Goal: Information Seeking & Learning: Find specific fact

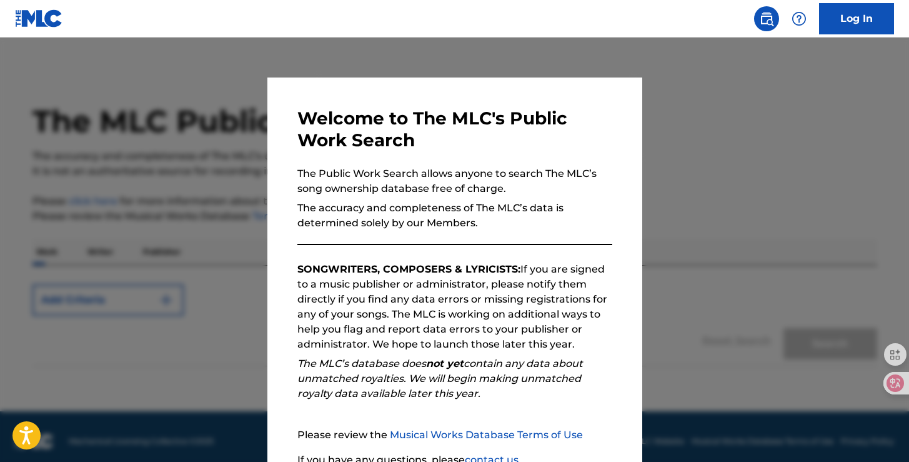
scroll to position [110, 0]
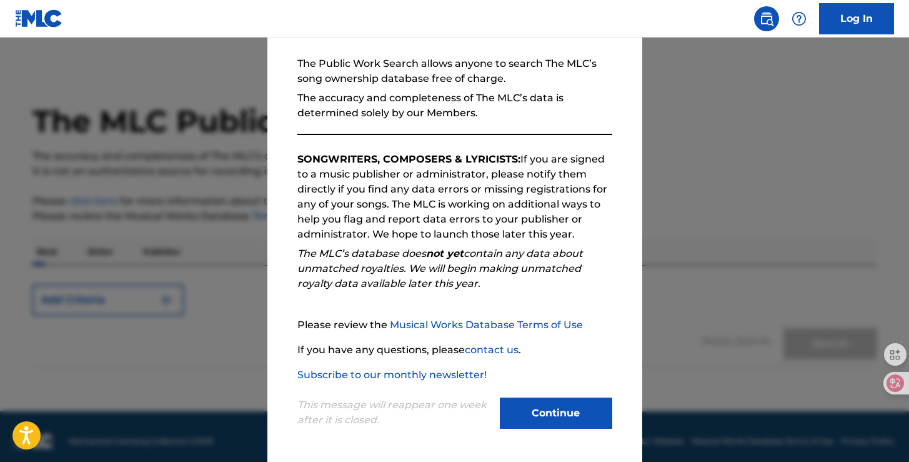
click at [541, 409] on button "Continue" at bounding box center [556, 412] width 112 height 31
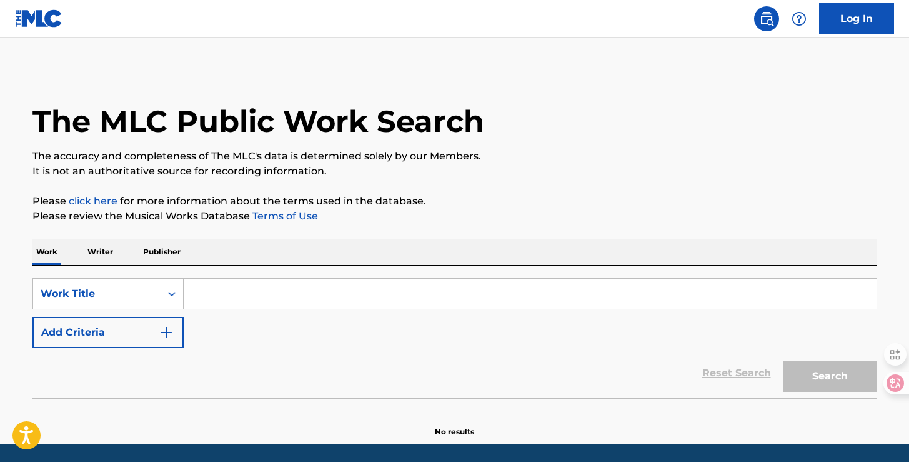
click at [246, 290] on input "Search Form" at bounding box center [530, 294] width 693 height 30
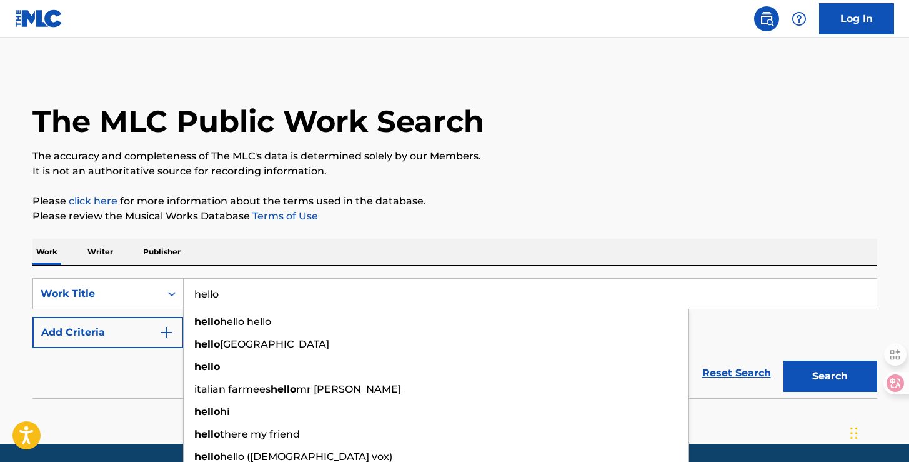
type input "hello"
click at [118, 378] on div "Reset Search Search" at bounding box center [454, 373] width 844 height 50
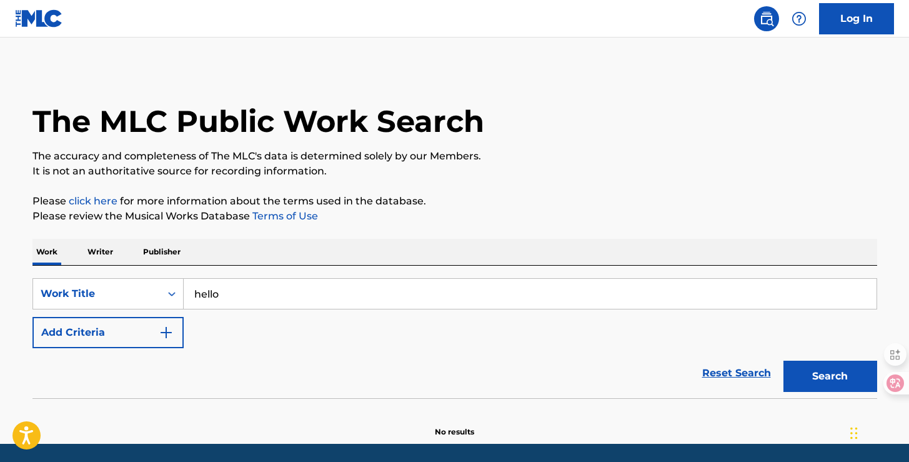
click at [94, 252] on p "Writer" at bounding box center [100, 252] width 33 height 26
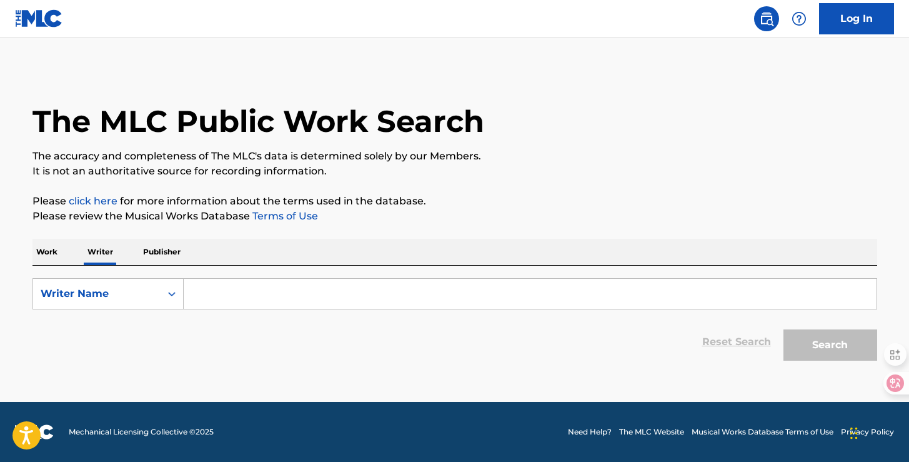
click at [252, 289] on input "Search Form" at bounding box center [530, 294] width 693 height 30
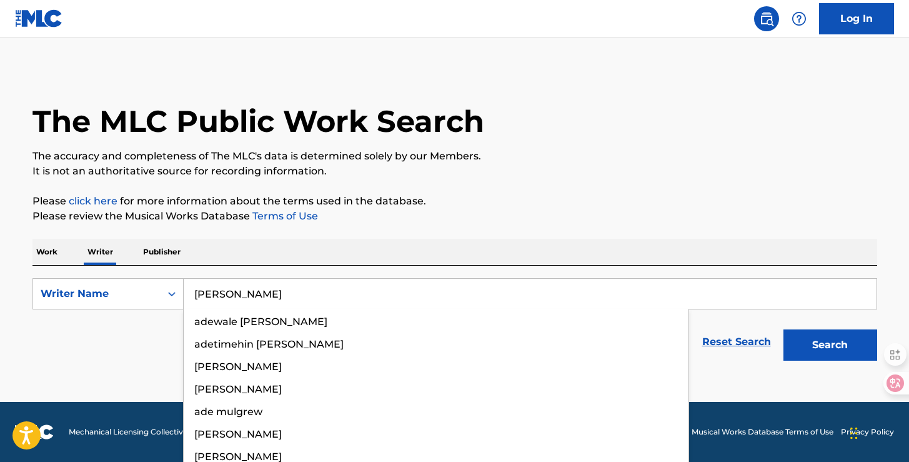
type input "adele"
click at [783, 329] on button "Search" at bounding box center [830, 344] width 94 height 31
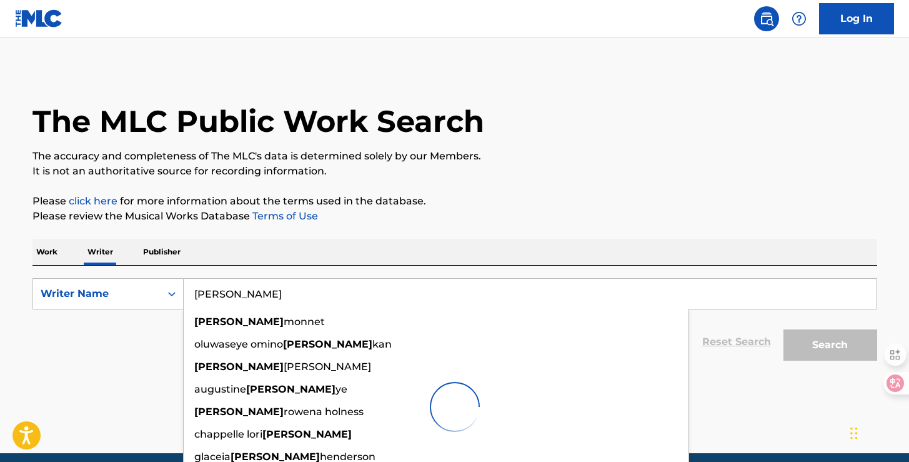
click at [122, 350] on div "Reset Search Search" at bounding box center [454, 342] width 844 height 50
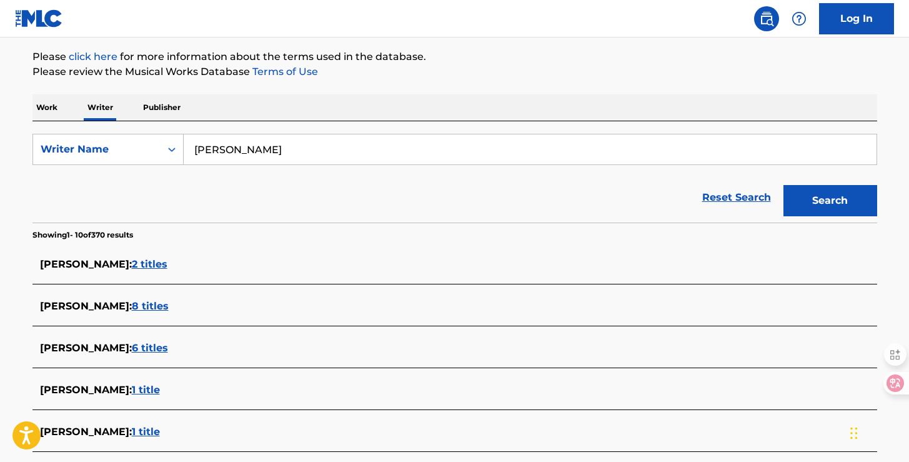
scroll to position [145, 0]
click at [44, 102] on p "Work" at bounding box center [46, 107] width 29 height 26
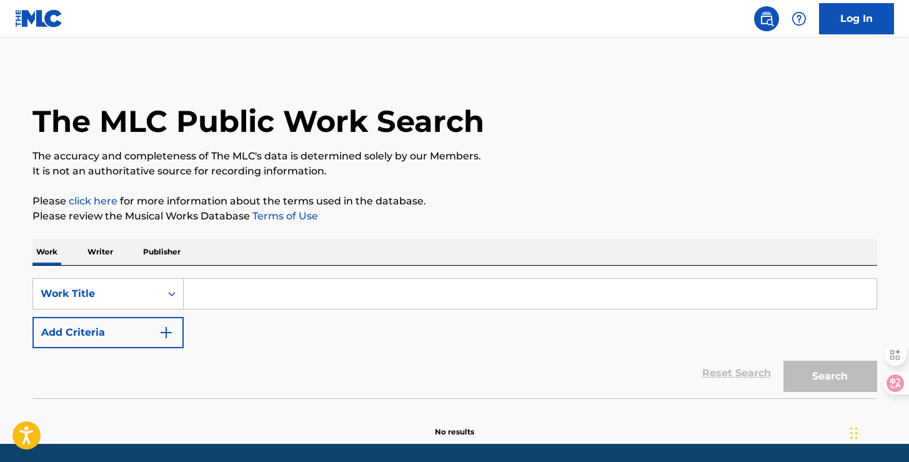
click at [175, 328] on button "Add Criteria" at bounding box center [107, 332] width 151 height 31
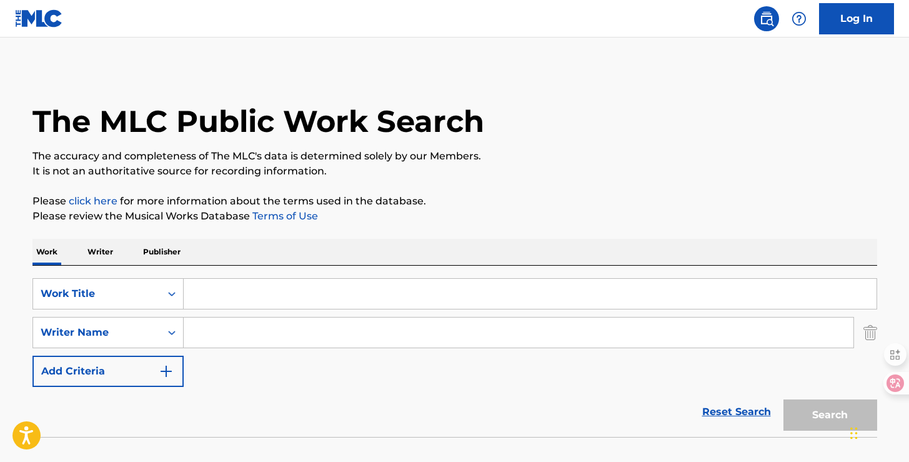
click at [242, 289] on input "Search Form" at bounding box center [530, 294] width 693 height 30
type input "h"
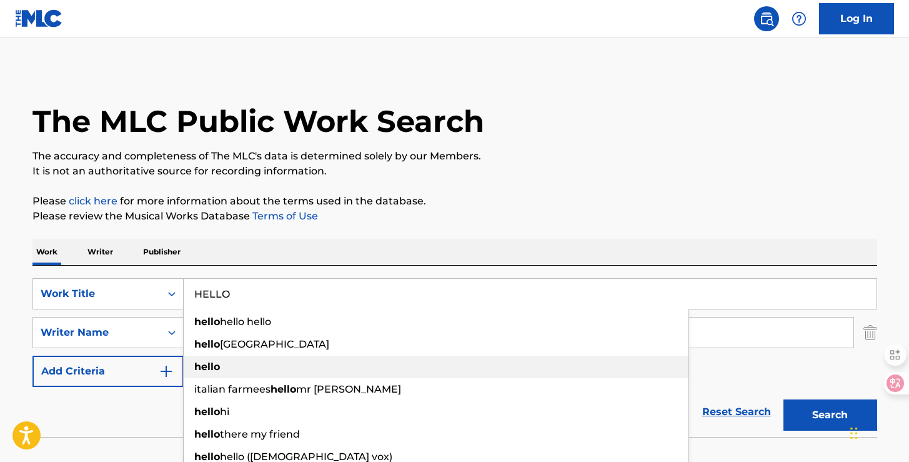
click at [232, 362] on div "hello" at bounding box center [436, 366] width 505 height 22
type input "hello"
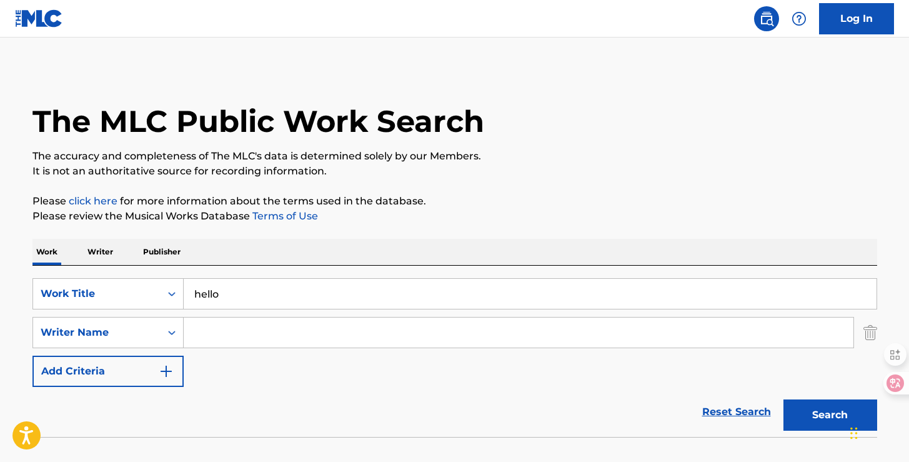
click at [242, 325] on input "Search Form" at bounding box center [518, 332] width 669 height 30
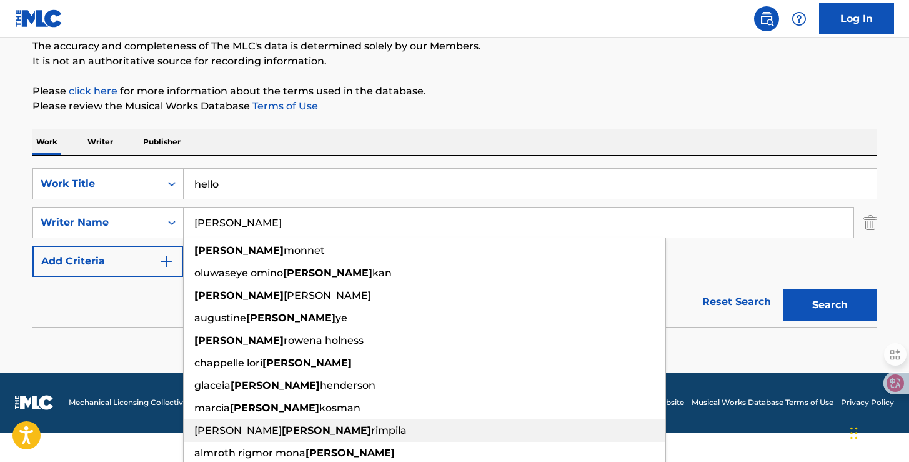
scroll to position [113, 0]
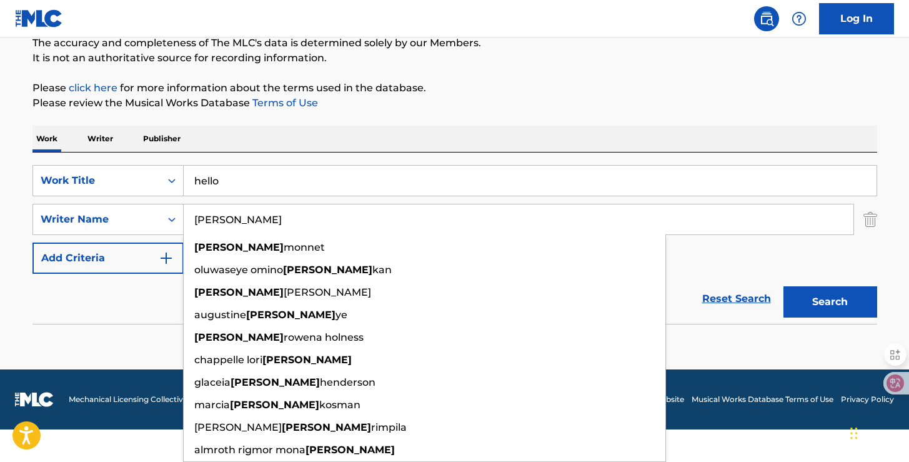
type input "adele"
click at [148, 328] on div "SearchWithCriteria4d840bad-9962-4821-90eb-156b4d787c4a Work Title hello SearchW…" at bounding box center [454, 257] width 844 height 210
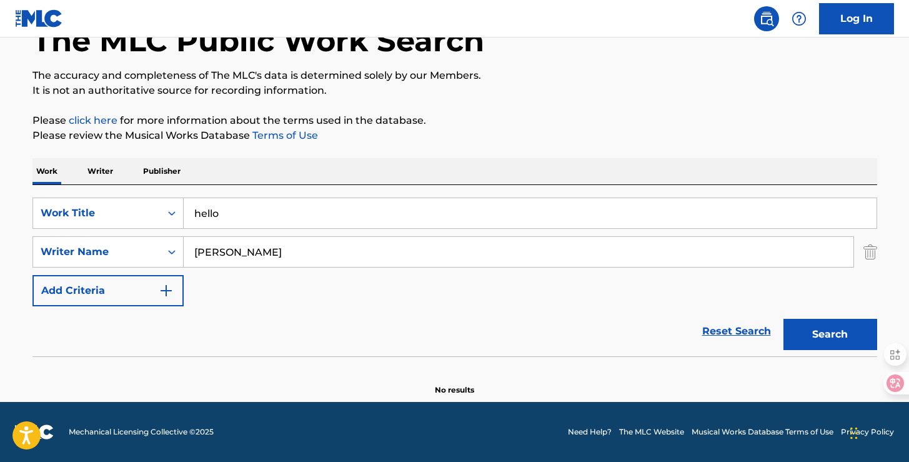
click at [148, 277] on button "Add Criteria" at bounding box center [107, 290] width 151 height 31
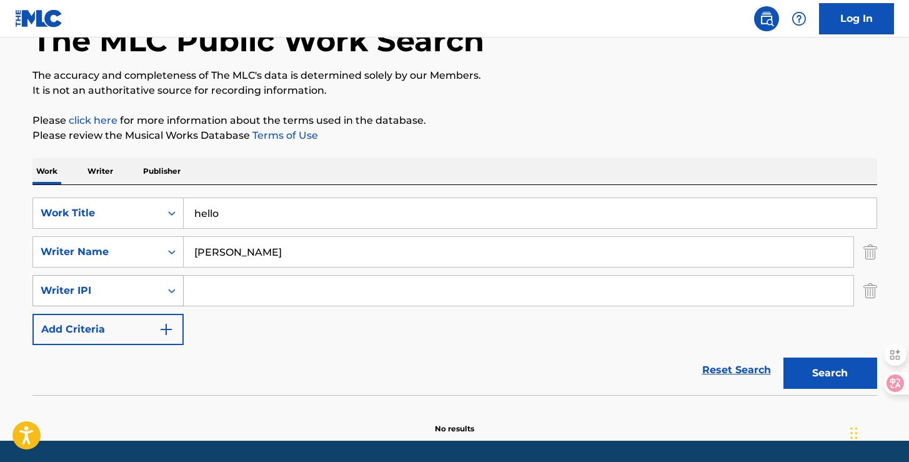
click at [177, 287] on div "Search Form" at bounding box center [171, 290] width 22 height 22
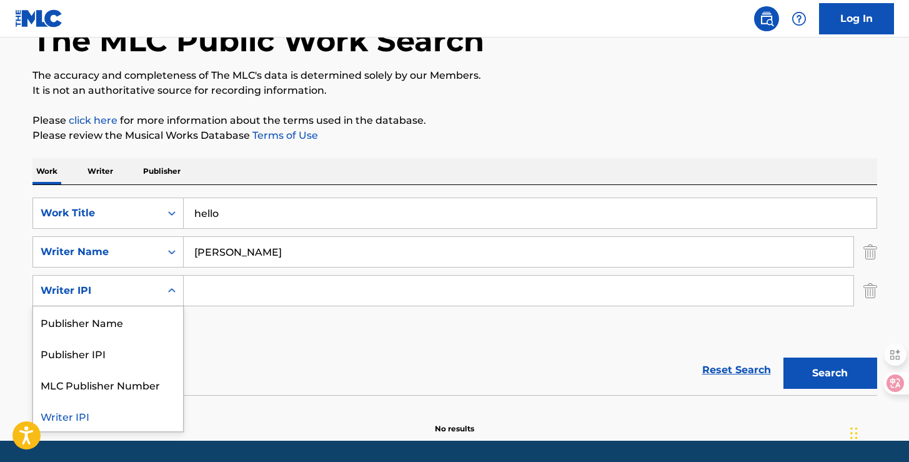
click at [106, 417] on div "Writer IPI" at bounding box center [108, 415] width 150 height 31
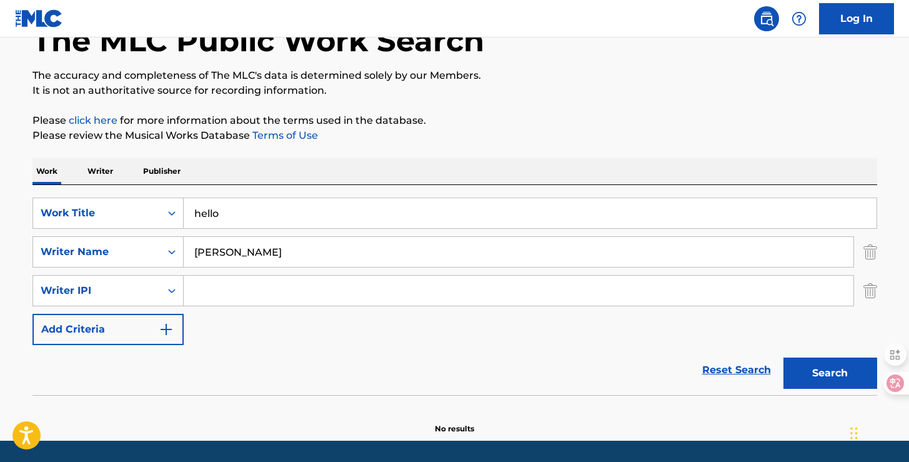
click at [270, 297] on input "Search Form" at bounding box center [518, 290] width 669 height 30
click at [817, 370] on button "Search" at bounding box center [830, 372] width 94 height 31
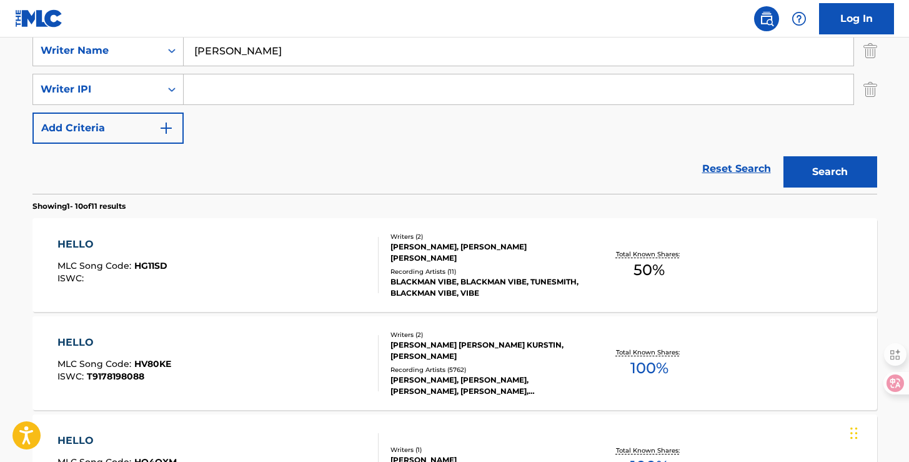
scroll to position [313, 0]
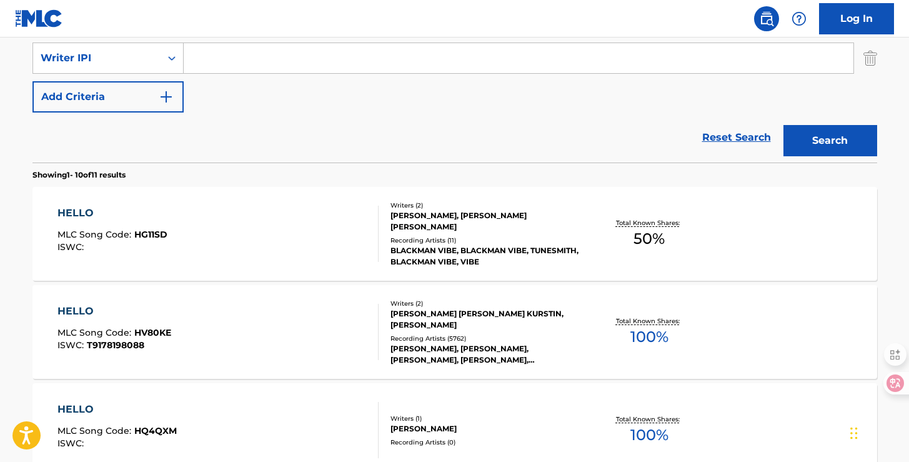
click at [86, 312] on div "HELLO" at bounding box center [114, 311] width 114 height 15
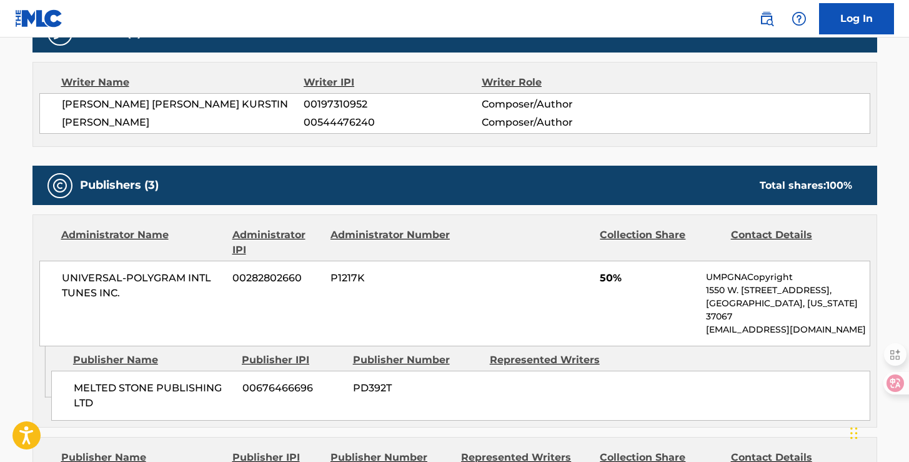
scroll to position [555, 0]
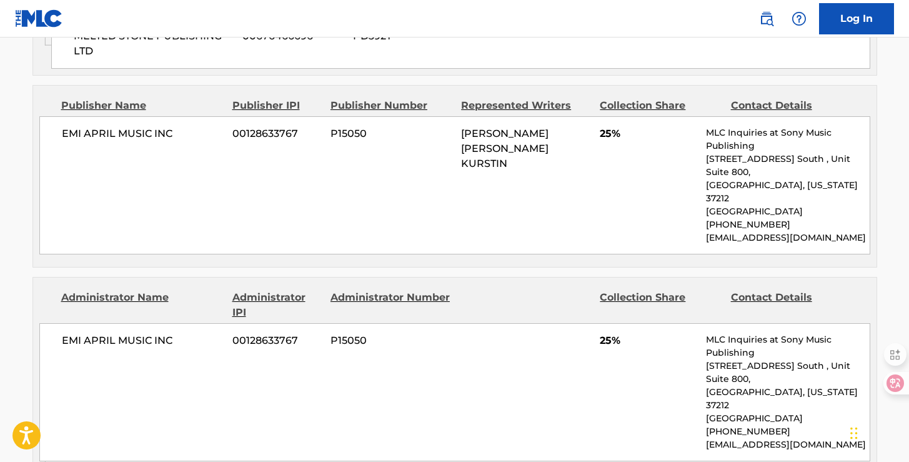
click at [338, 333] on span "P15050" at bounding box center [390, 340] width 121 height 15
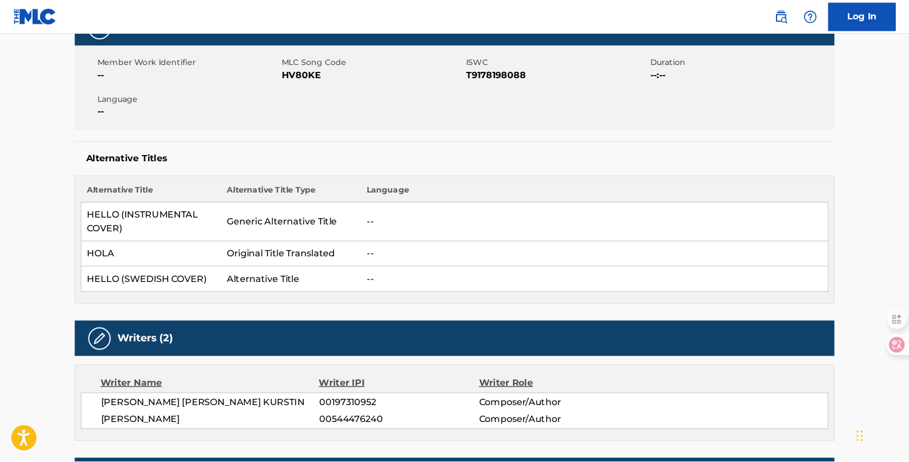
scroll to position [212, 0]
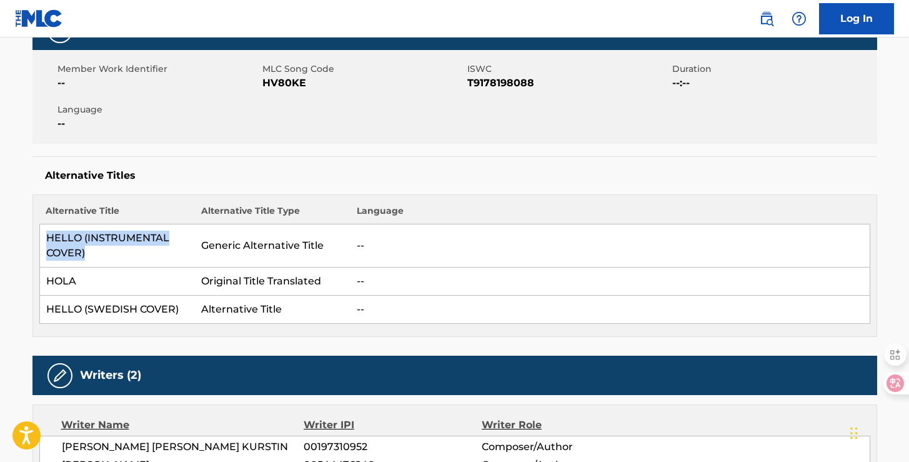
drag, startPoint x: 46, startPoint y: 237, endPoint x: 119, endPoint y: 255, distance: 75.4
click at [119, 256] on td "HELLO (INSTRUMENTAL COVER)" at bounding box center [116, 245] width 155 height 43
click at [247, 262] on td "Generic Alternative Title" at bounding box center [272, 245] width 155 height 43
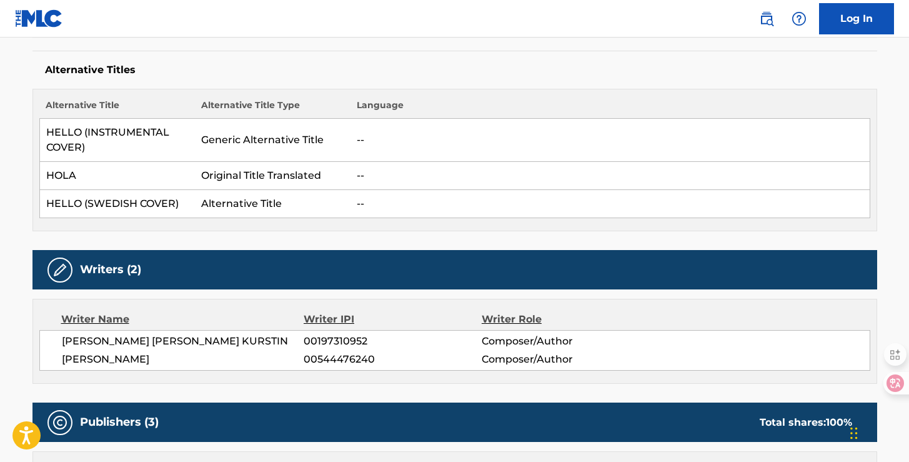
scroll to position [318, 0]
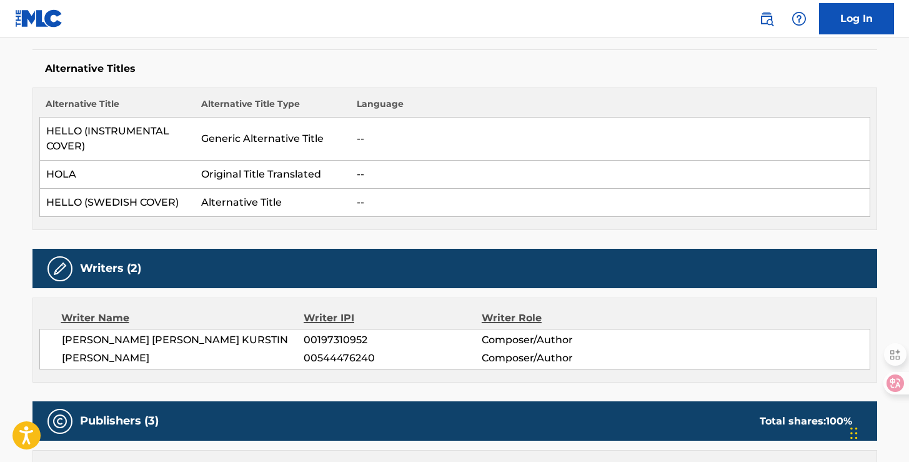
click at [146, 350] on span "ADELE LAURIE BLUE ADKINS" at bounding box center [183, 357] width 242 height 15
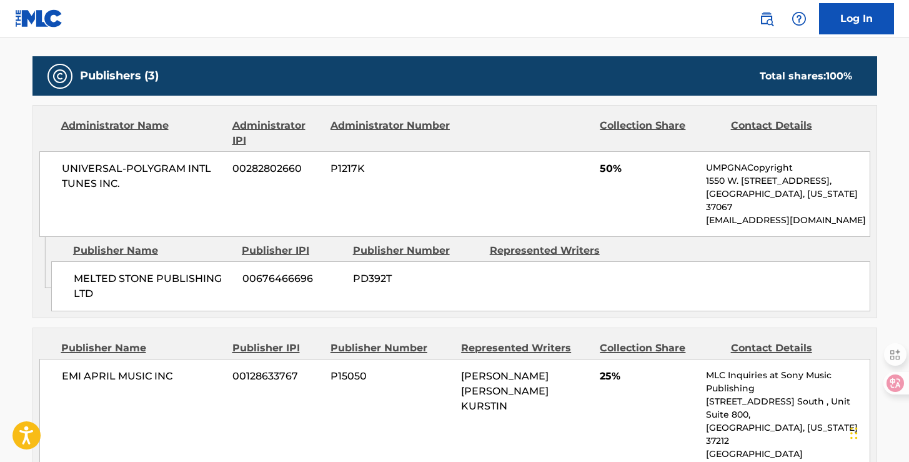
scroll to position [660, 0]
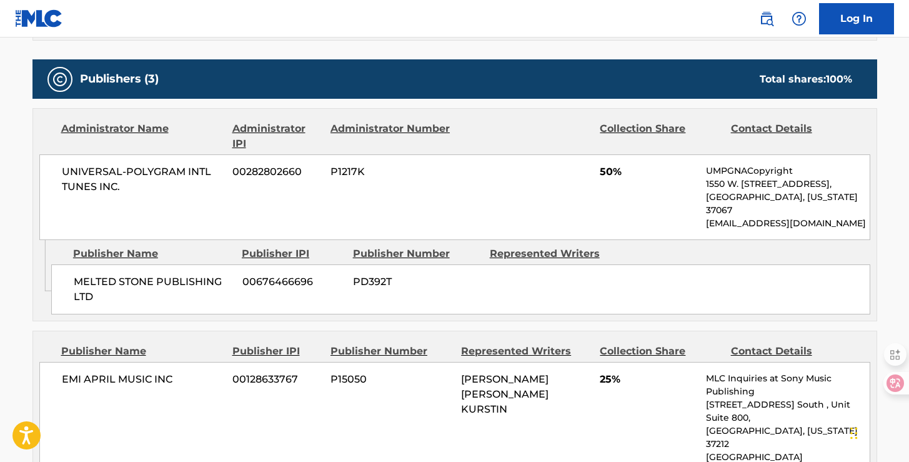
click at [621, 116] on div "Administrator Name Administrator IPI Administrator Number Collection Share Cont…" at bounding box center [454, 174] width 843 height 131
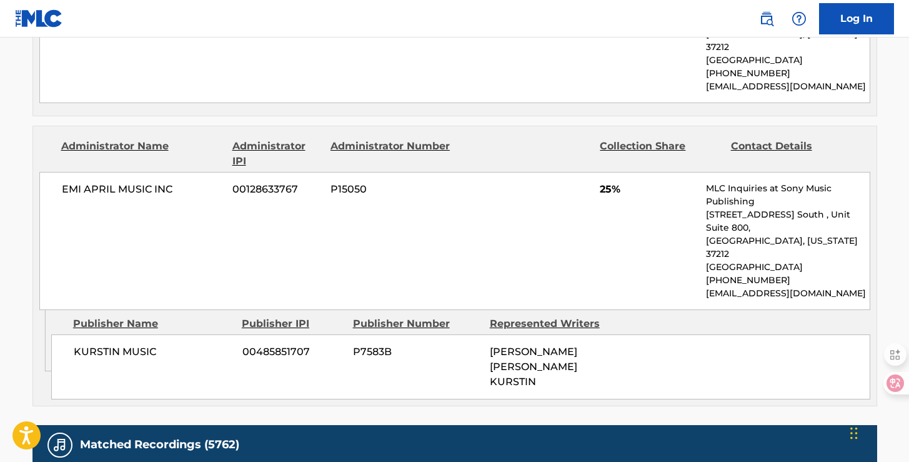
scroll to position [1058, 0]
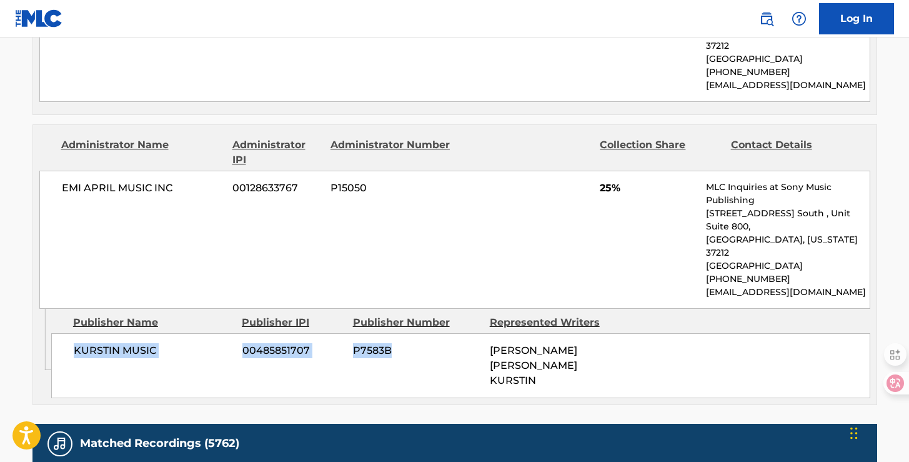
drag, startPoint x: 73, startPoint y: 285, endPoint x: 449, endPoint y: 281, distance: 376.0
click at [446, 333] on div "KURSTIN MUSIC 00485851707 P7583B GREG ALLEN KURSTIN" at bounding box center [460, 365] width 819 height 65
click at [693, 333] on div "KURSTIN MUSIC 00485851707 P7583B GREG ALLEN KURSTIN" at bounding box center [460, 365] width 819 height 65
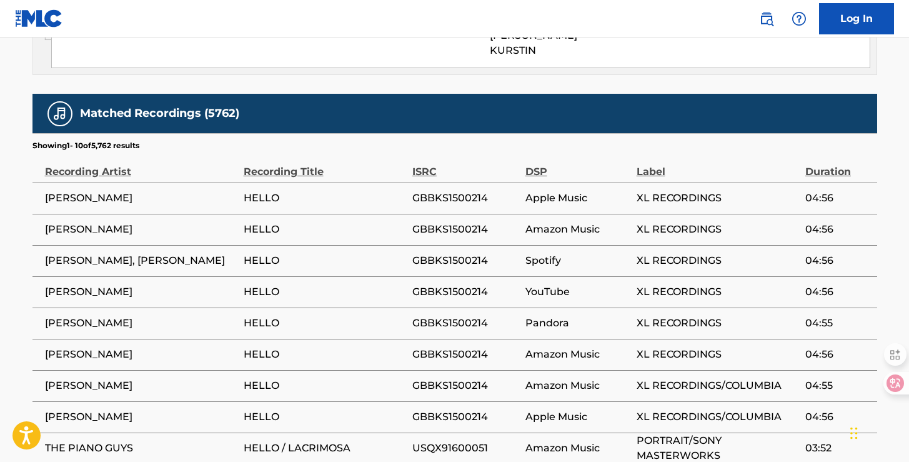
scroll to position [1449, 0]
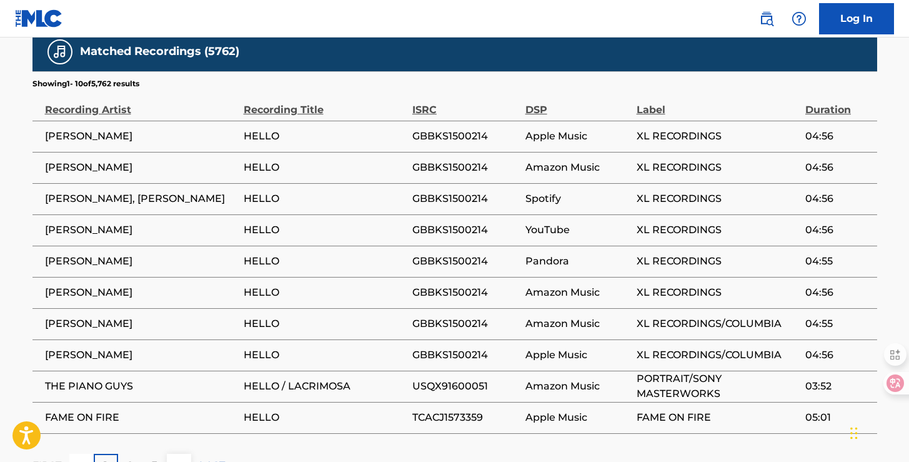
click at [131, 458] on p "2" at bounding box center [130, 465] width 6 height 15
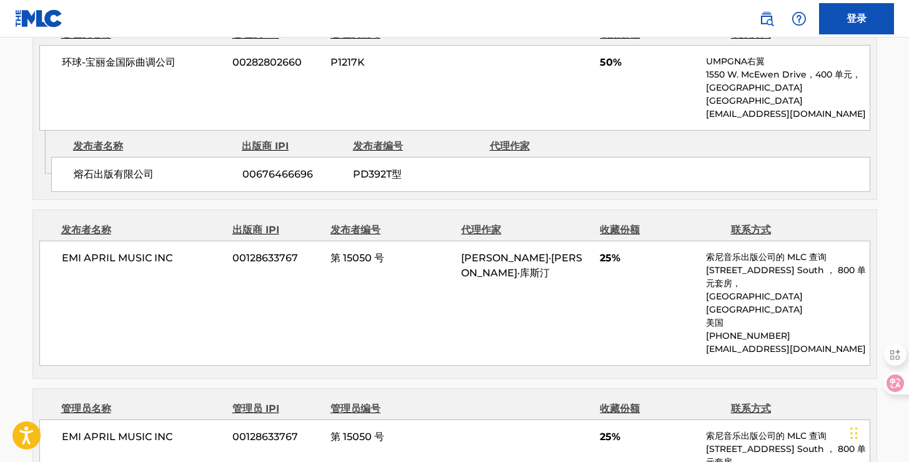
scroll to position [740, 0]
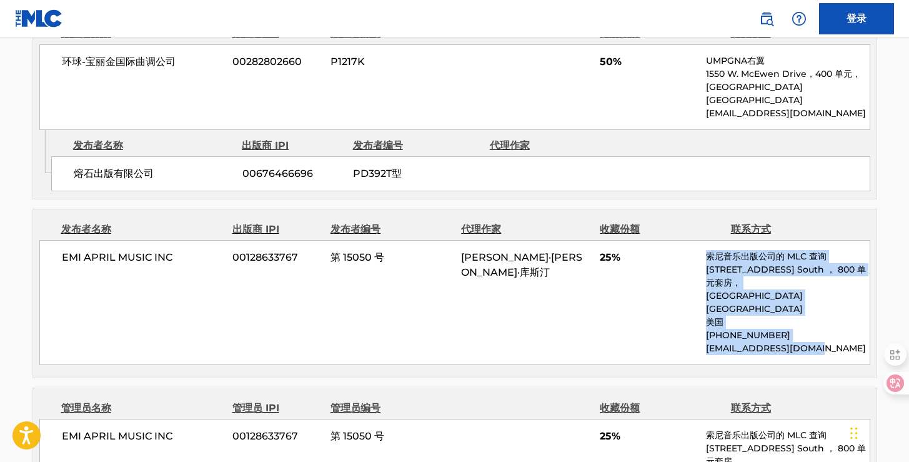
drag, startPoint x: 708, startPoint y: 242, endPoint x: 837, endPoint y: 325, distance: 153.7
click at [837, 325] on div "索尼音乐出版公司的 MLC 查询 1005 17th Ave. South ， 800 单元套房， 田纳西州纳什维尔 37212 美国 +1-615-7268…" at bounding box center [787, 302] width 163 height 105
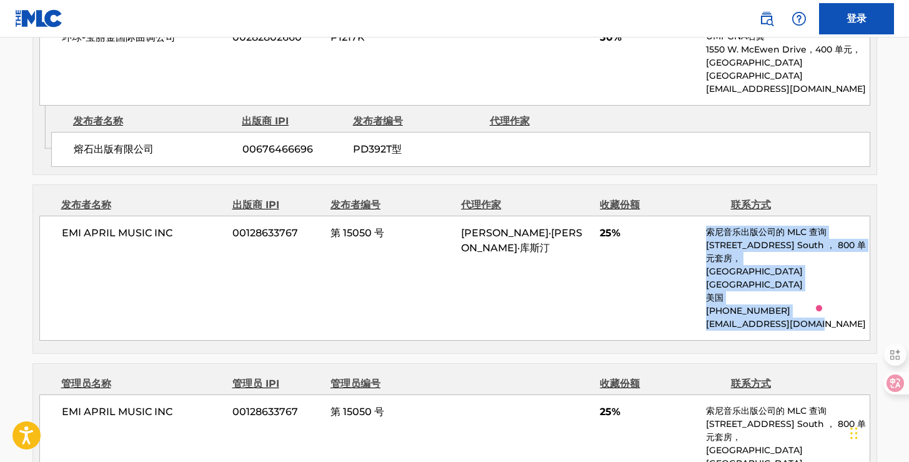
scroll to position [786, 0]
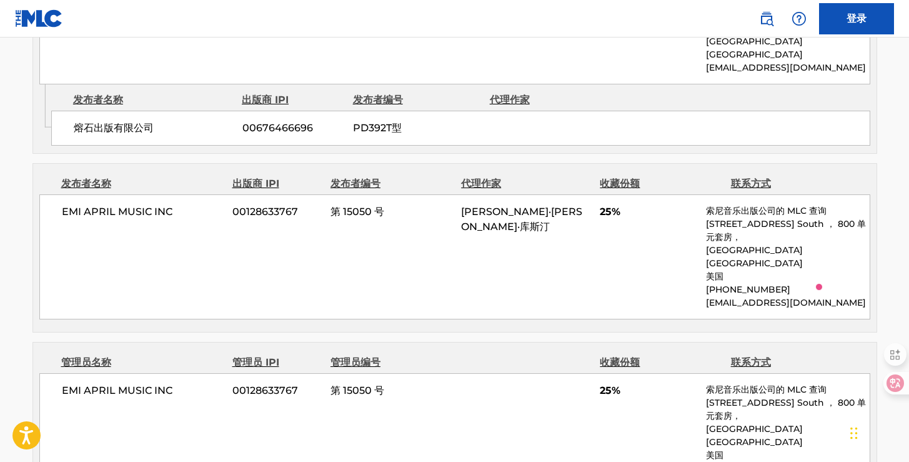
click at [600, 253] on div "EMI APRIL MUSIC INC 00128633767 第 15050 号 格雷格·艾伦·库斯汀 25% 索尼音乐出版公司的 MLC 查询 1005 …" at bounding box center [454, 256] width 831 height 125
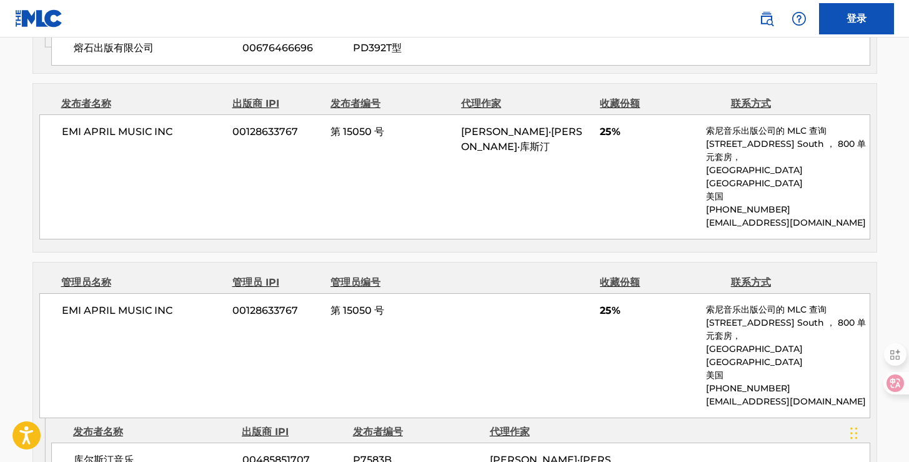
scroll to position [867, 0]
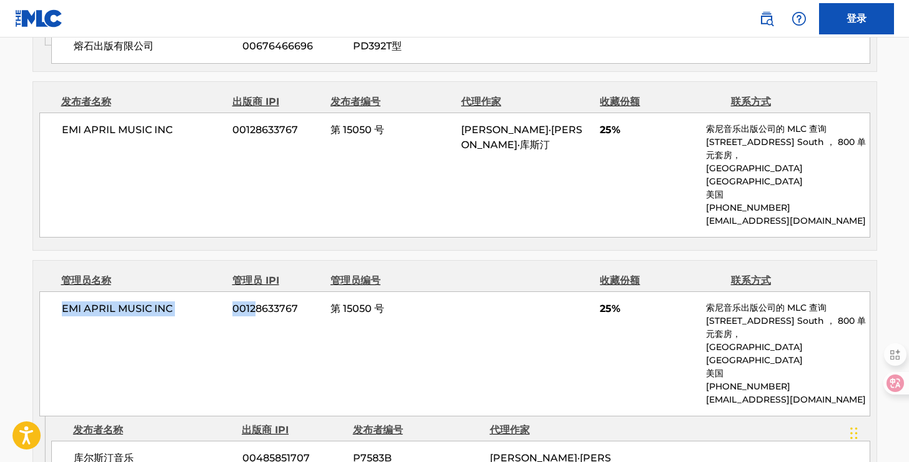
drag, startPoint x: 59, startPoint y: 277, endPoint x: 252, endPoint y: 284, distance: 193.1
click at [252, 291] on div "EMI APRIL MUSIC INC 00128633767 第 15050 号 25% 索尼音乐出版公司的 MLC 查询 1005 17th Ave. S…" at bounding box center [454, 353] width 831 height 125
click at [352, 295] on div "EMI APRIL MUSIC INC 00128633767 第 15050 号 25% 索尼音乐出版公司的 MLC 查询 1005 17th Ave. S…" at bounding box center [454, 353] width 831 height 125
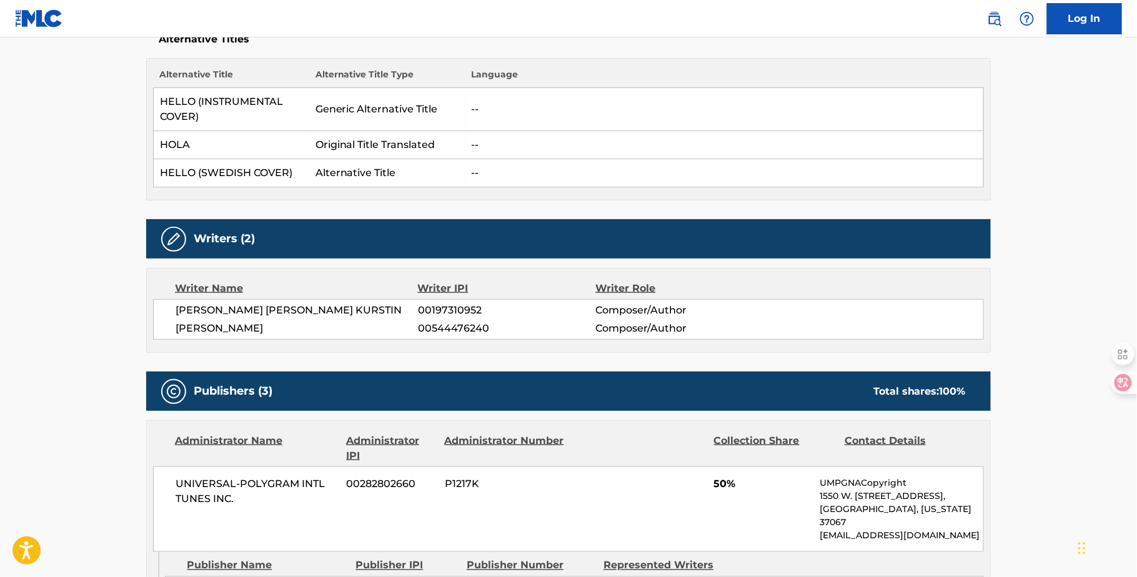
scroll to position [0, 0]
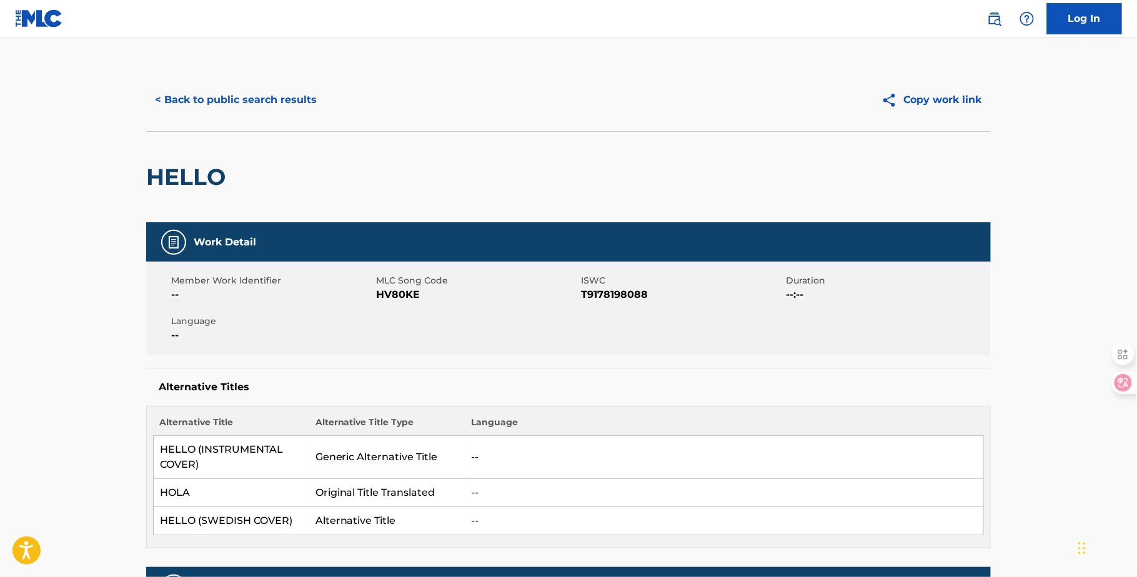
click at [262, 100] on button "< Back to public search results" at bounding box center [235, 99] width 179 height 31
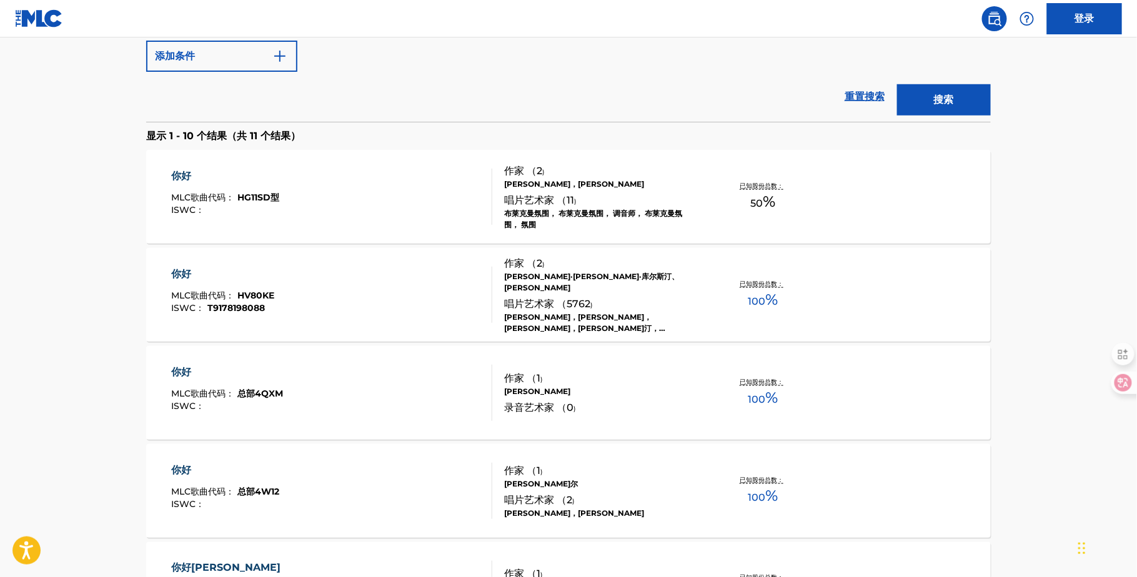
scroll to position [341, 0]
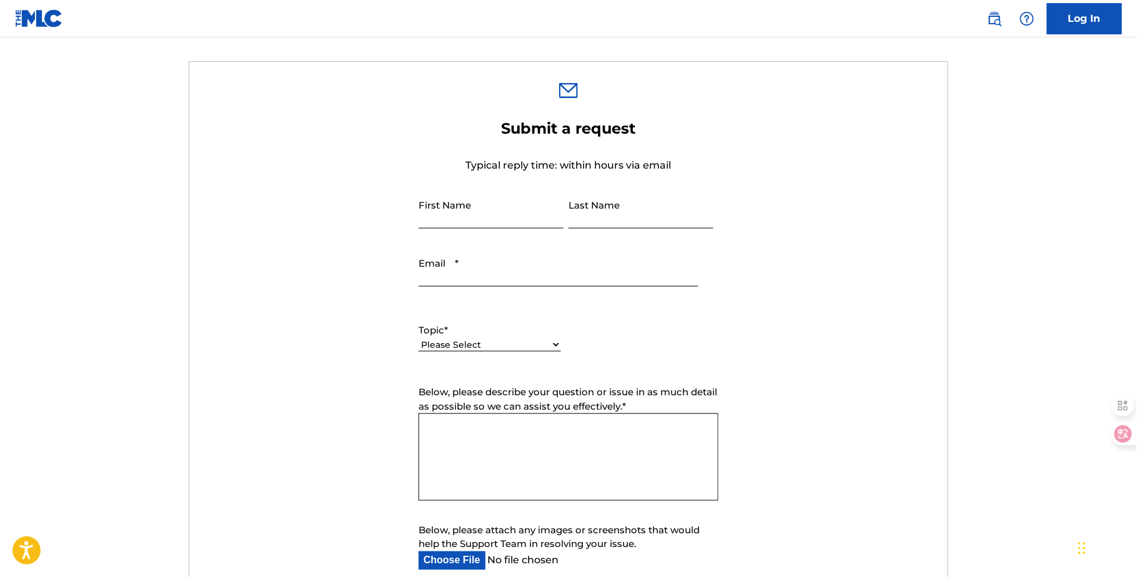
scroll to position [766, 0]
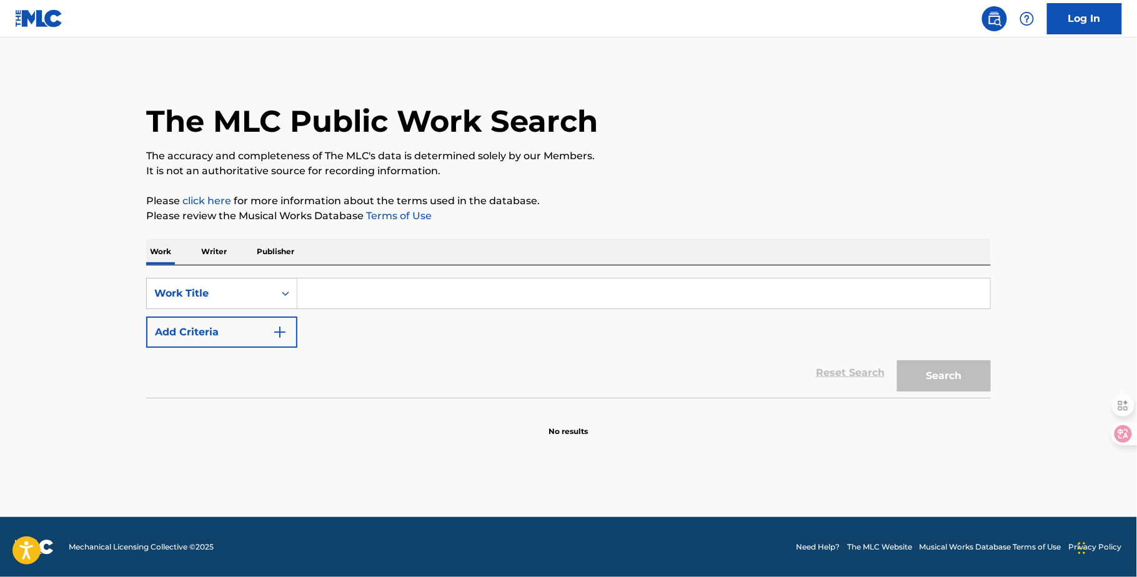
click at [289, 324] on button "Add Criteria" at bounding box center [221, 332] width 151 height 31
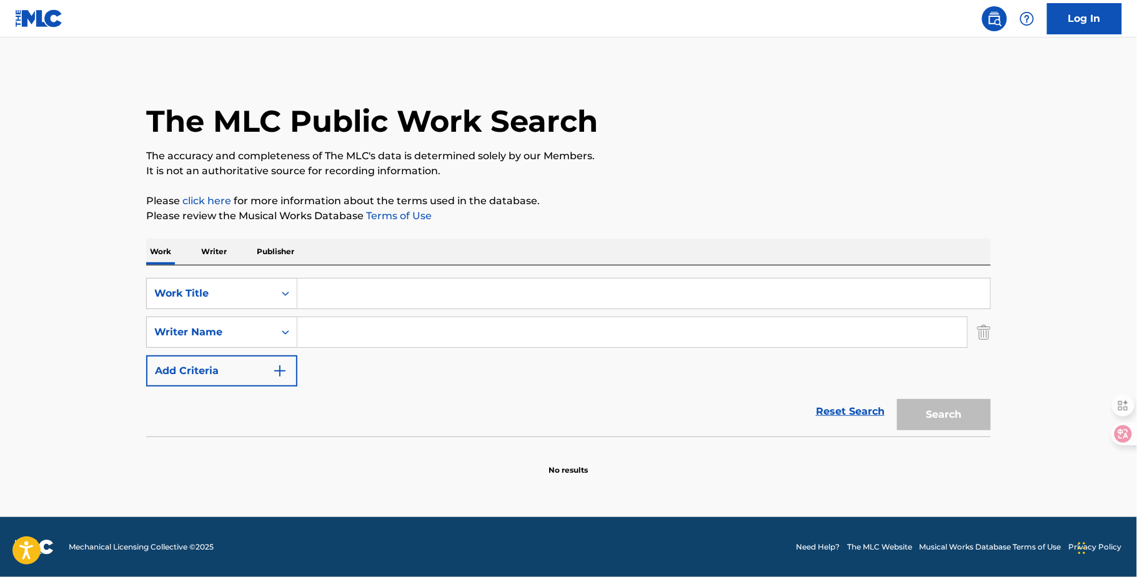
click at [372, 292] on input "Search Form" at bounding box center [643, 294] width 693 height 30
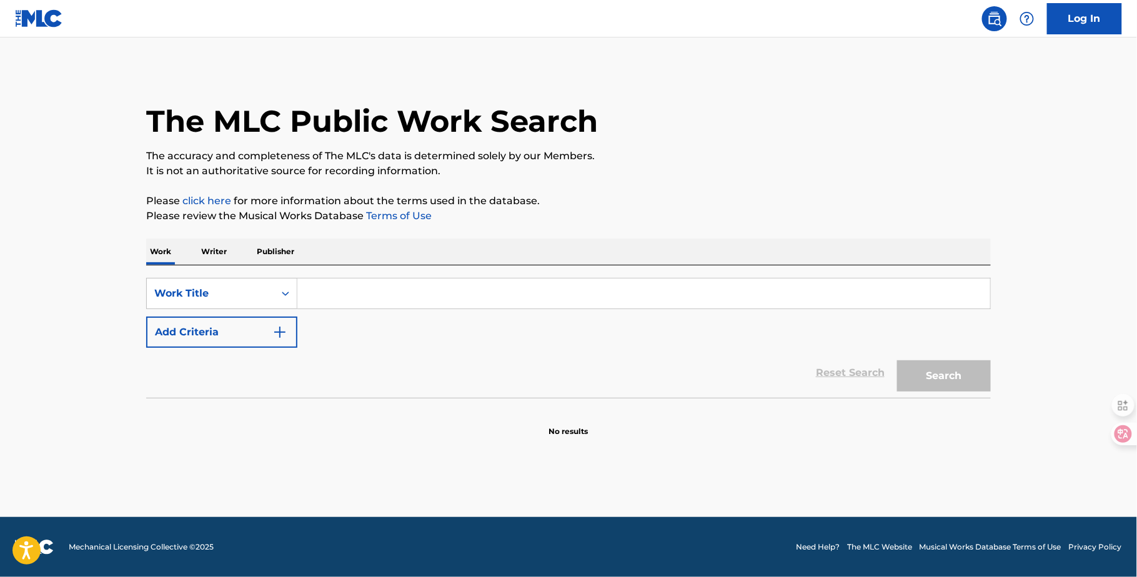
click at [350, 297] on input "Search Form" at bounding box center [643, 294] width 693 height 30
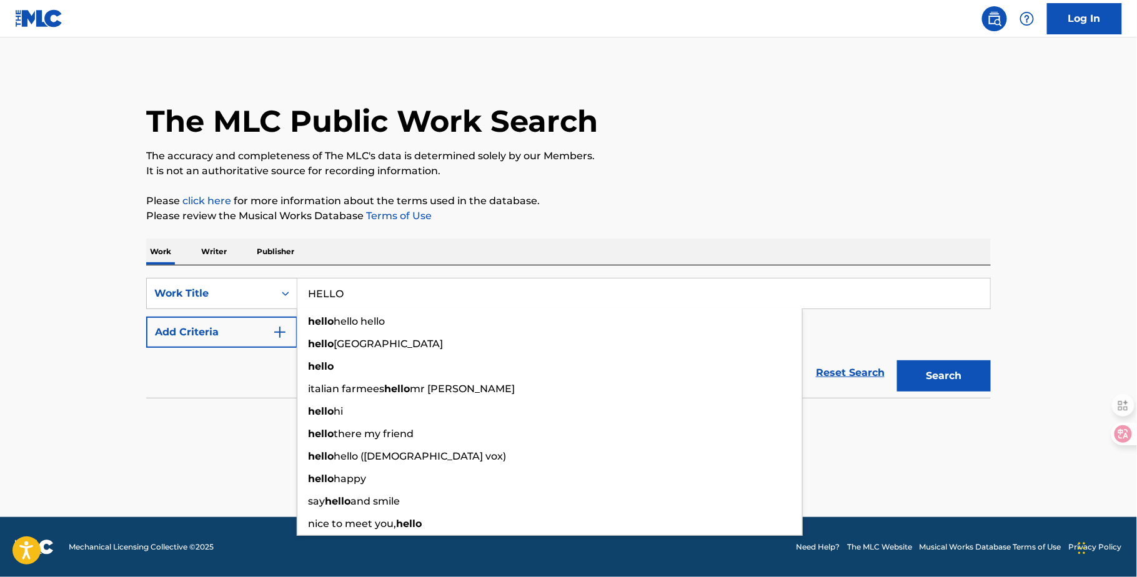
type input "HELLO"
click at [201, 333] on button "Add Criteria" at bounding box center [221, 332] width 151 height 31
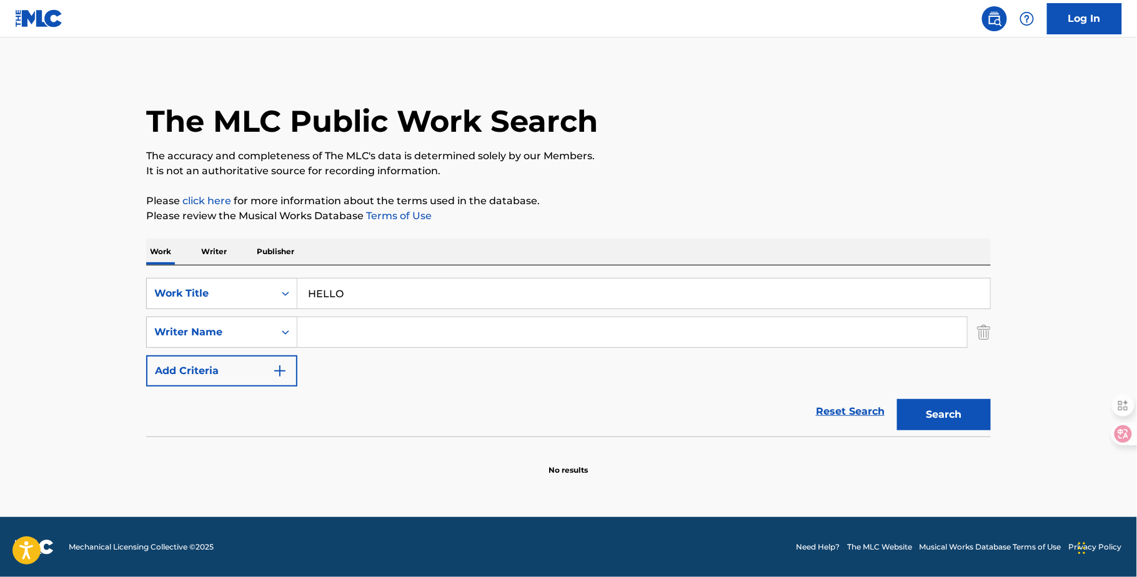
click at [338, 332] on input "Search Form" at bounding box center [631, 332] width 669 height 30
type input "s"
type input "a"
type input "D"
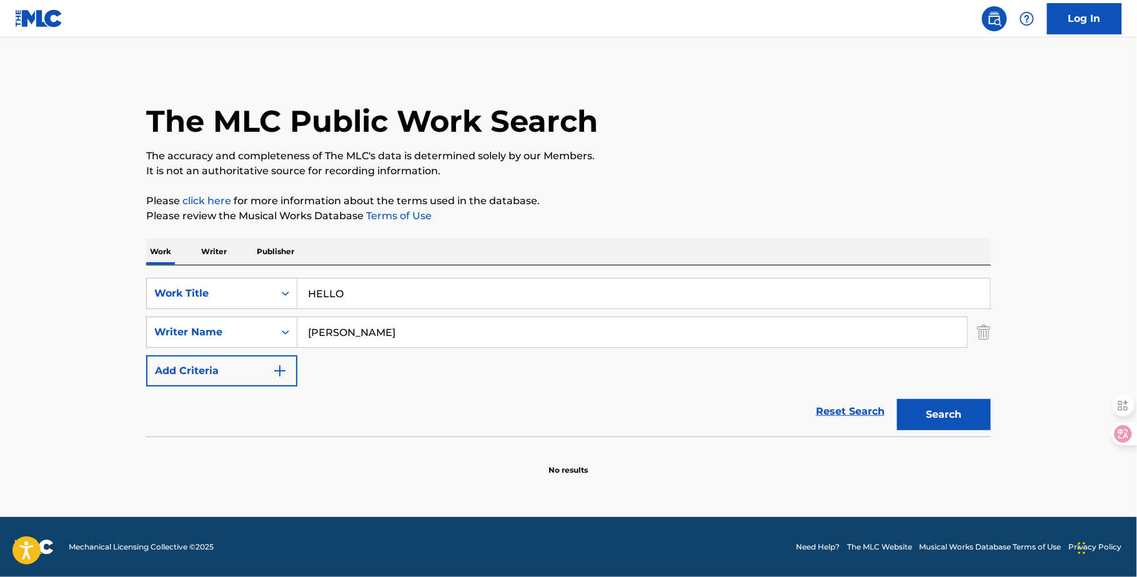
drag, startPoint x: 444, startPoint y: 330, endPoint x: 297, endPoint y: 334, distance: 146.8
click at [297, 334] on input "adele monnet" at bounding box center [631, 332] width 669 height 30
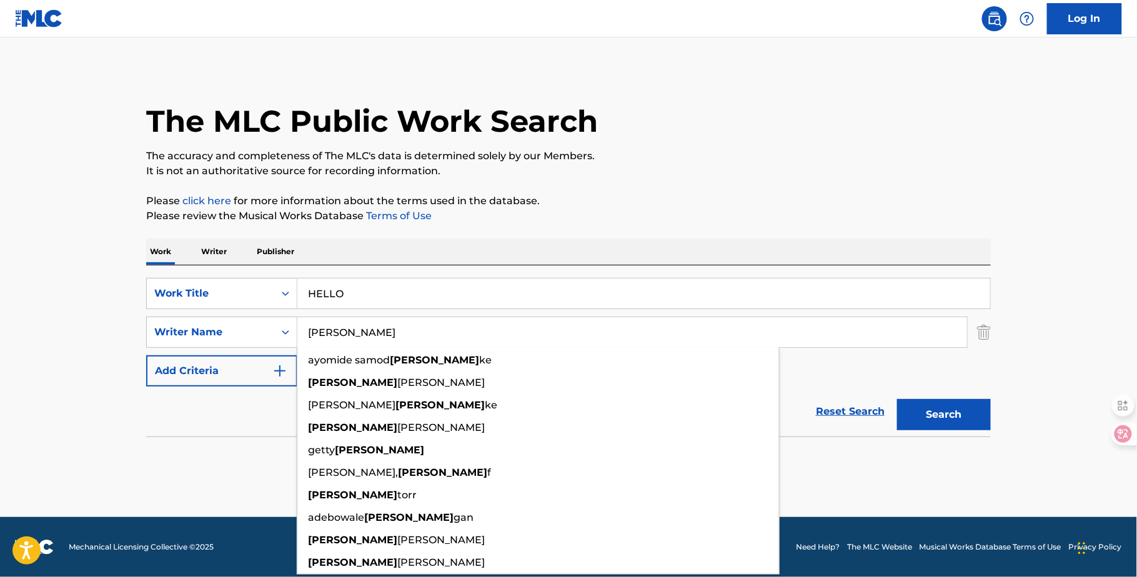
type input "ADELE"
click at [935, 407] on button "Search" at bounding box center [944, 414] width 94 height 31
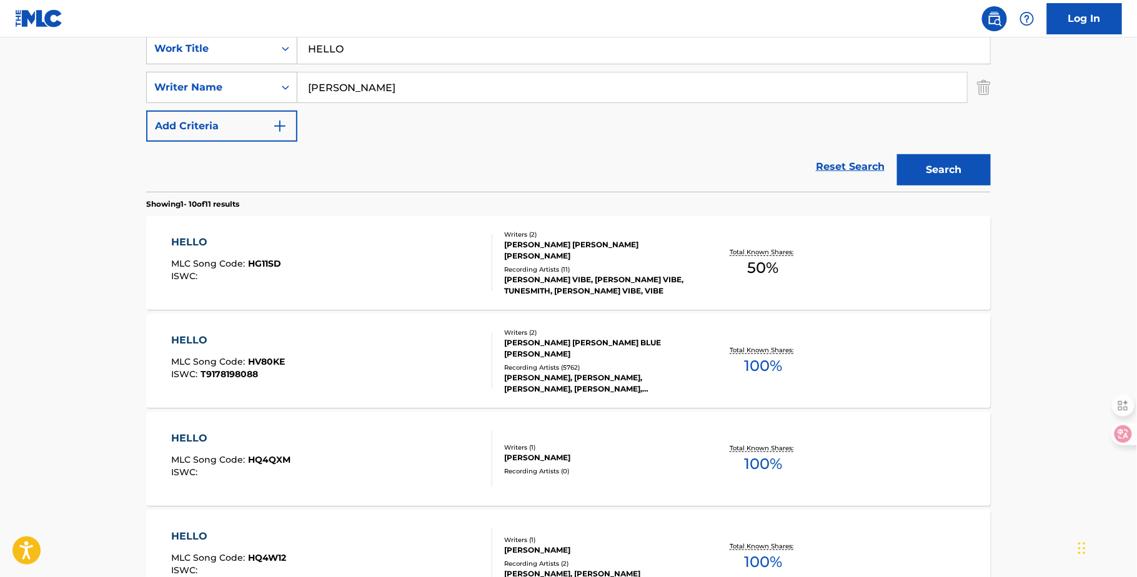
scroll to position [247, 0]
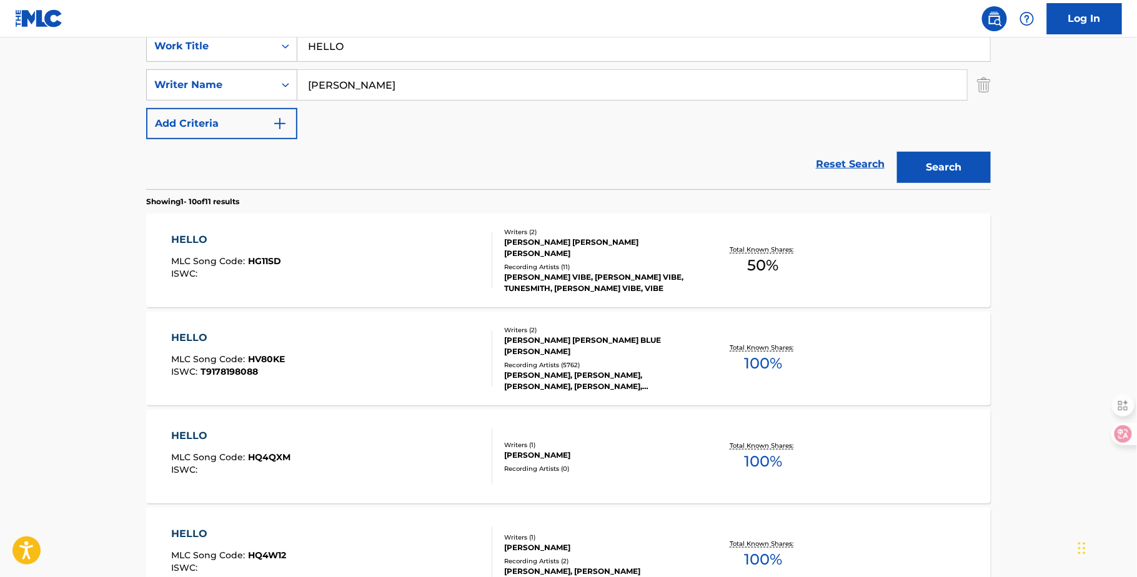
click at [196, 340] on div "HELLO" at bounding box center [229, 337] width 114 height 15
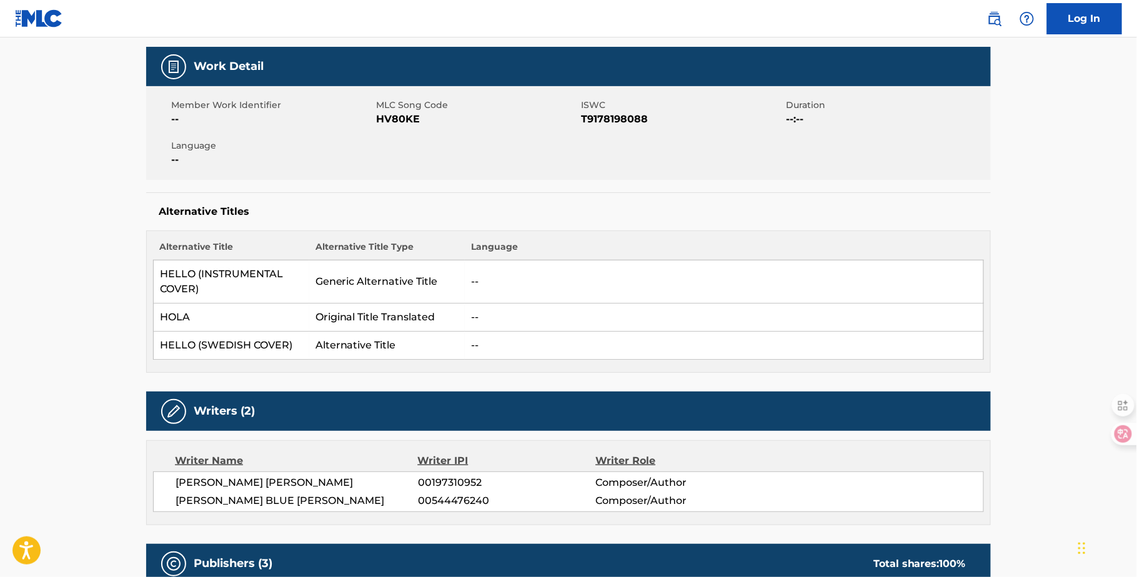
scroll to position [348, 0]
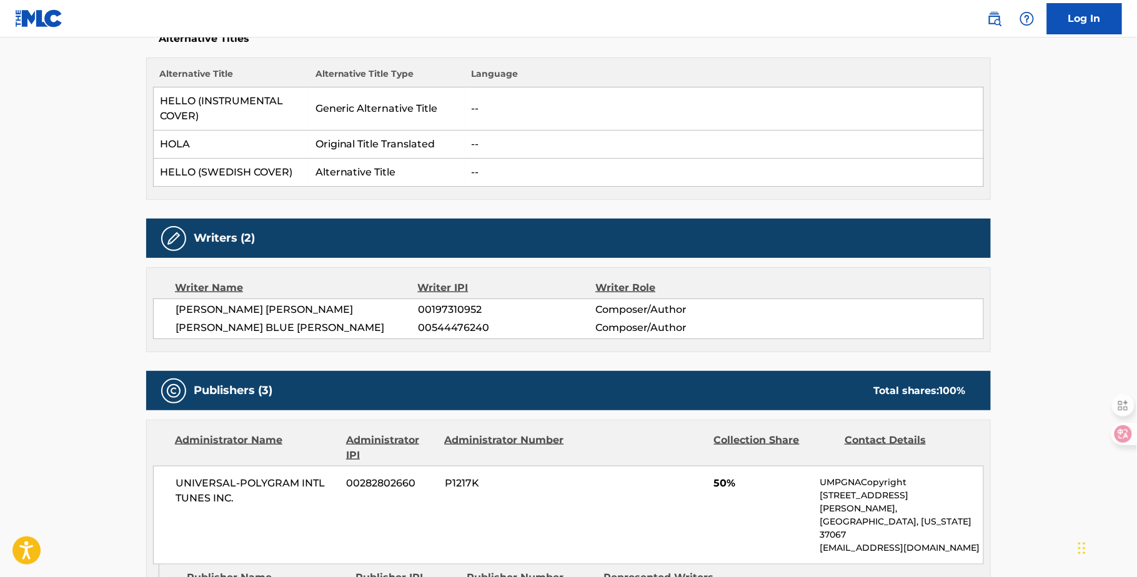
click at [215, 284] on div "Writer Name" at bounding box center [296, 287] width 243 height 15
click at [220, 239] on h5 "Writers (2)" at bounding box center [224, 238] width 61 height 14
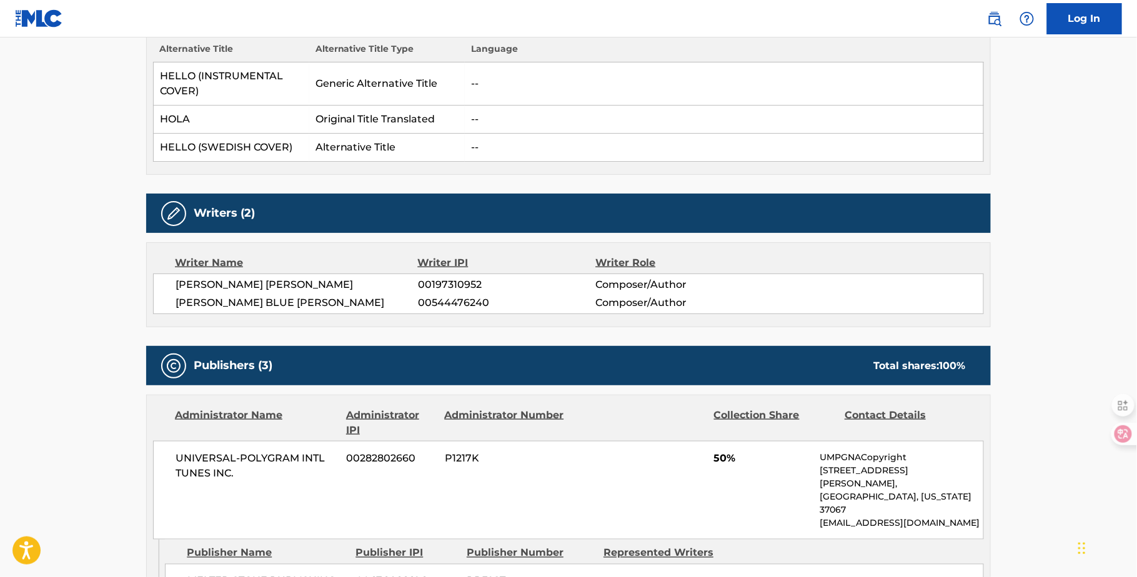
scroll to position [383, 0]
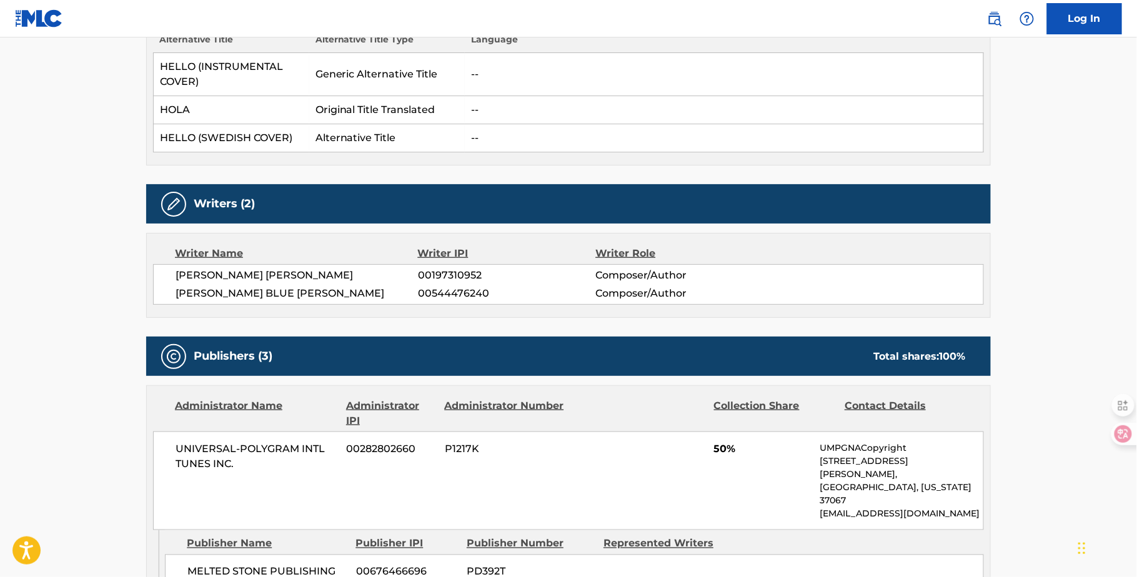
click at [407, 264] on div "GREG ALLEN KURSTIN 00197310952 Composer/Author ADELE LAURIE BLUE ADKINS 0054447…" at bounding box center [568, 284] width 831 height 41
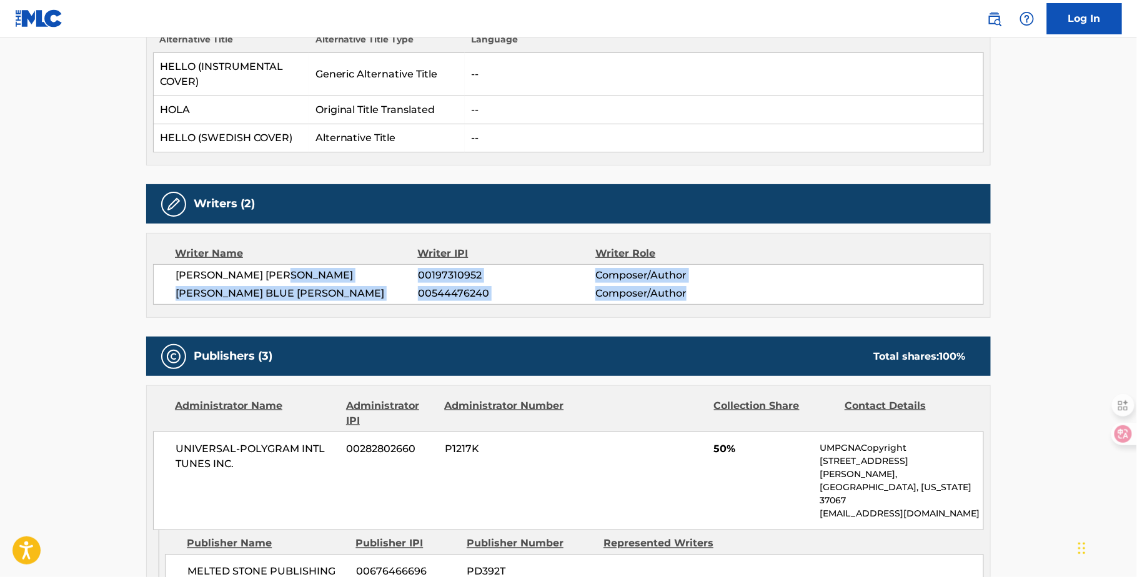
drag, startPoint x: 411, startPoint y: 265, endPoint x: 712, endPoint y: 288, distance: 301.9
click at [712, 288] on div "GREG ALLEN KURSTIN 00197310952 Composer/Author ADELE LAURIE BLUE ADKINS 0054447…" at bounding box center [568, 284] width 831 height 41
click at [513, 295] on span "00544476240" at bounding box center [506, 293] width 177 height 15
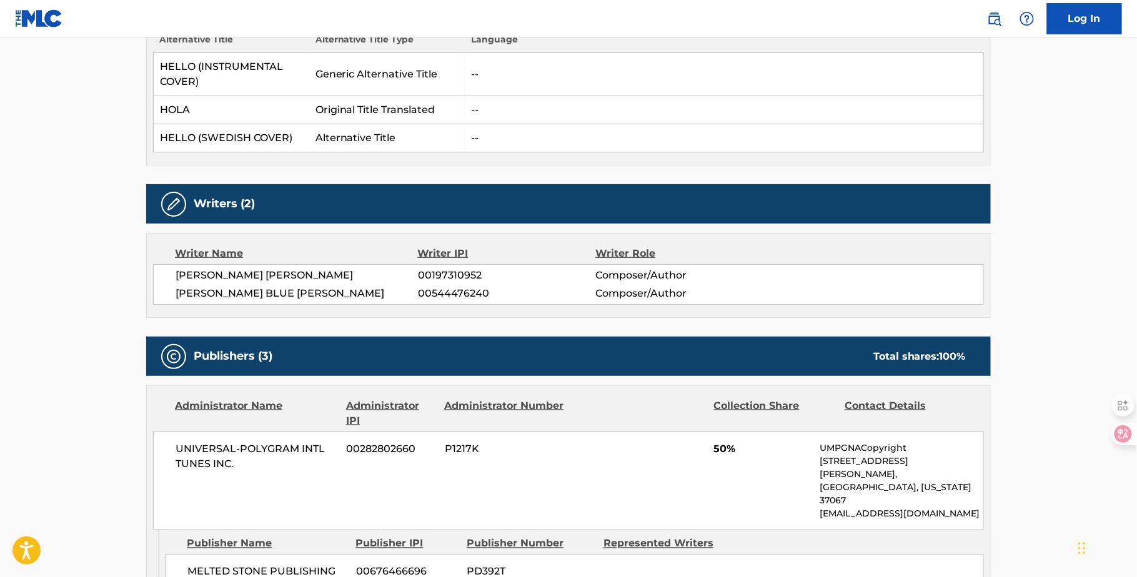
click at [372, 297] on span "ADELE LAURIE BLUE ADKINS" at bounding box center [296, 293] width 242 height 15
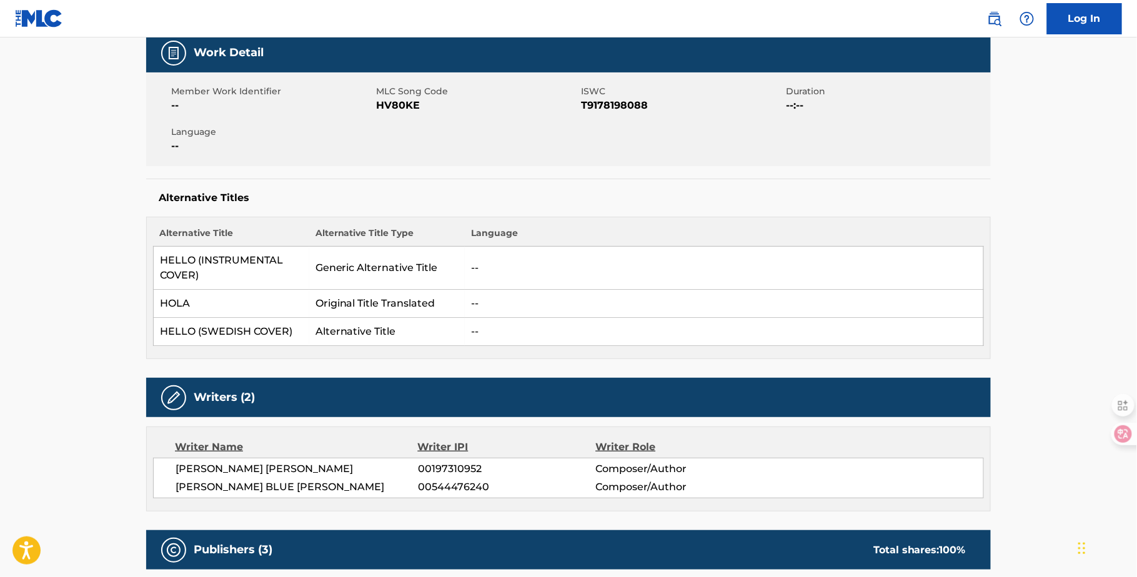
scroll to position [197, 0]
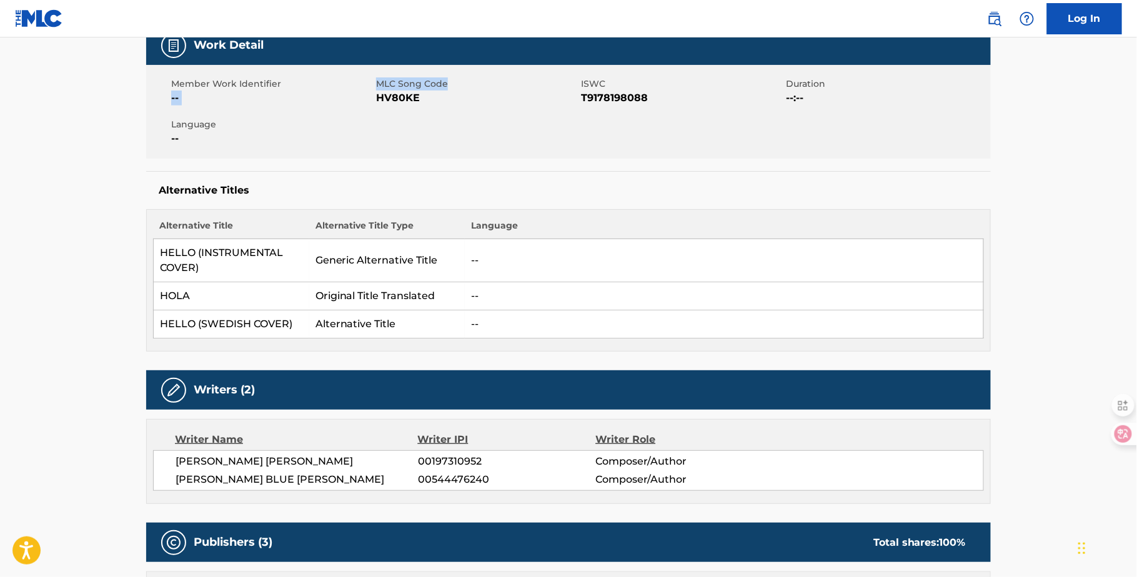
drag, startPoint x: 372, startPoint y: 78, endPoint x: 448, endPoint y: 90, distance: 76.5
click at [448, 90] on div "Member Work Identifier -- MLC Song Code HV80KE ISWC T9178198088 Duration --:-- …" at bounding box center [568, 112] width 844 height 94
click at [433, 101] on span "HV80KE" at bounding box center [477, 98] width 202 height 15
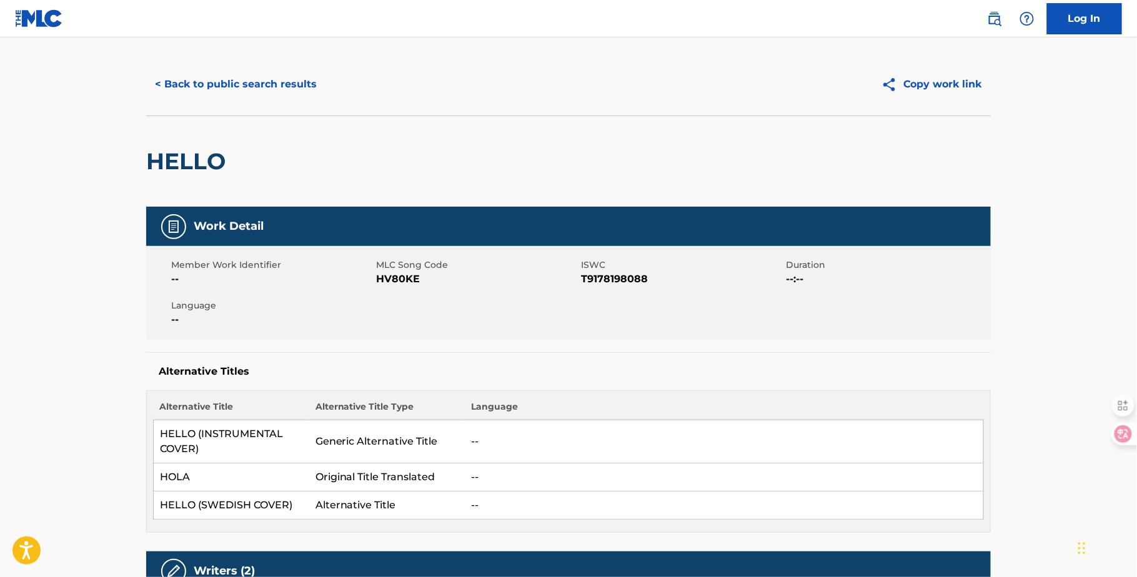
scroll to position [22, 0]
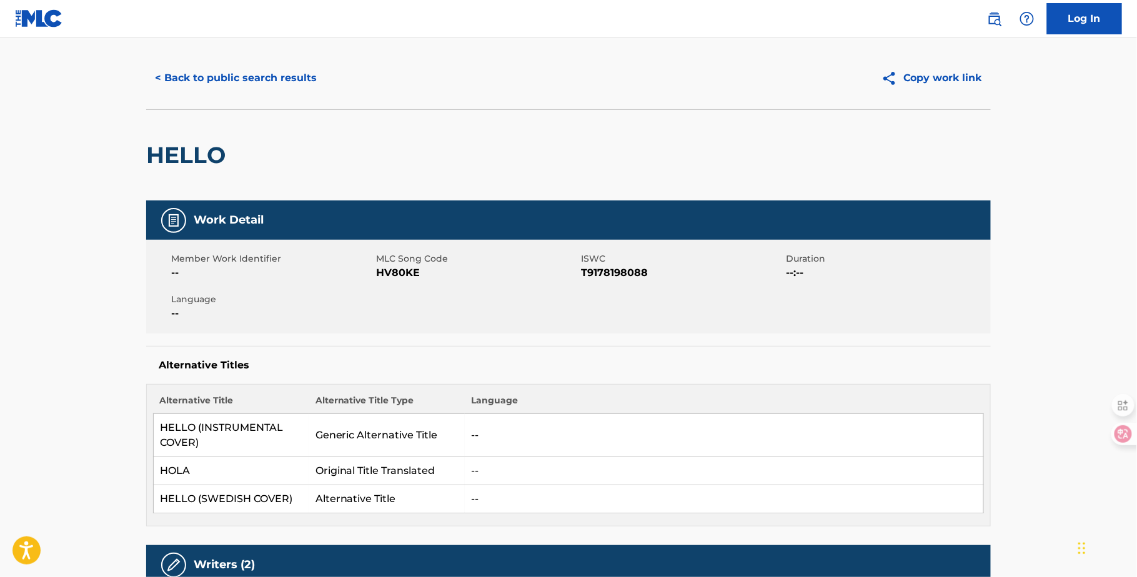
click at [913, 81] on button "Copy work link" at bounding box center [931, 77] width 118 height 31
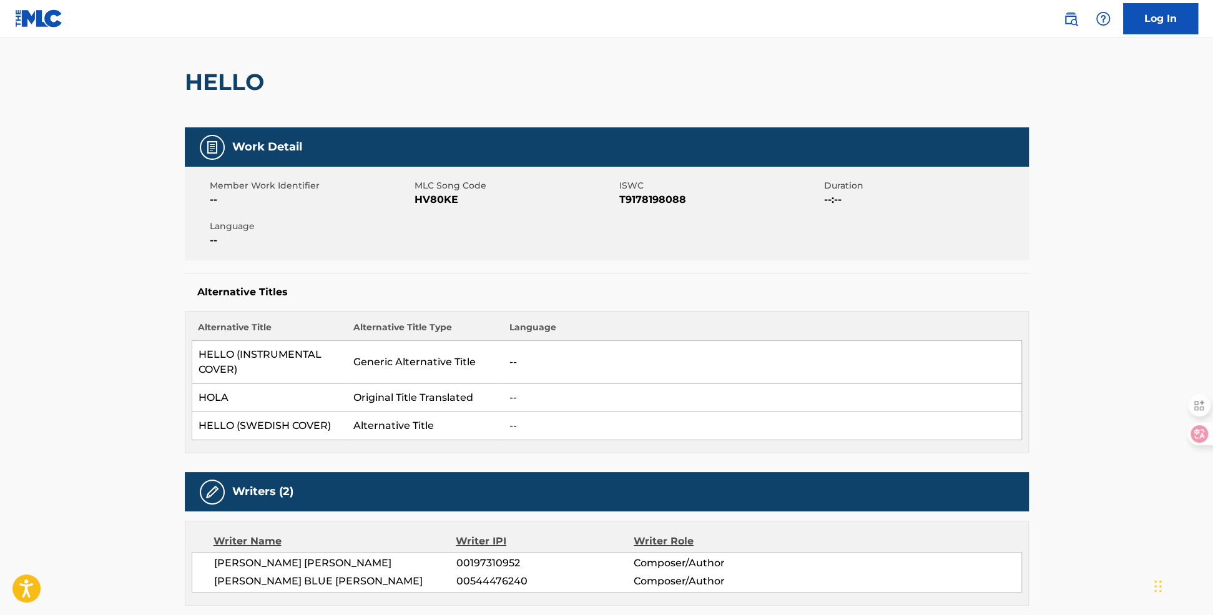
scroll to position [100, 0]
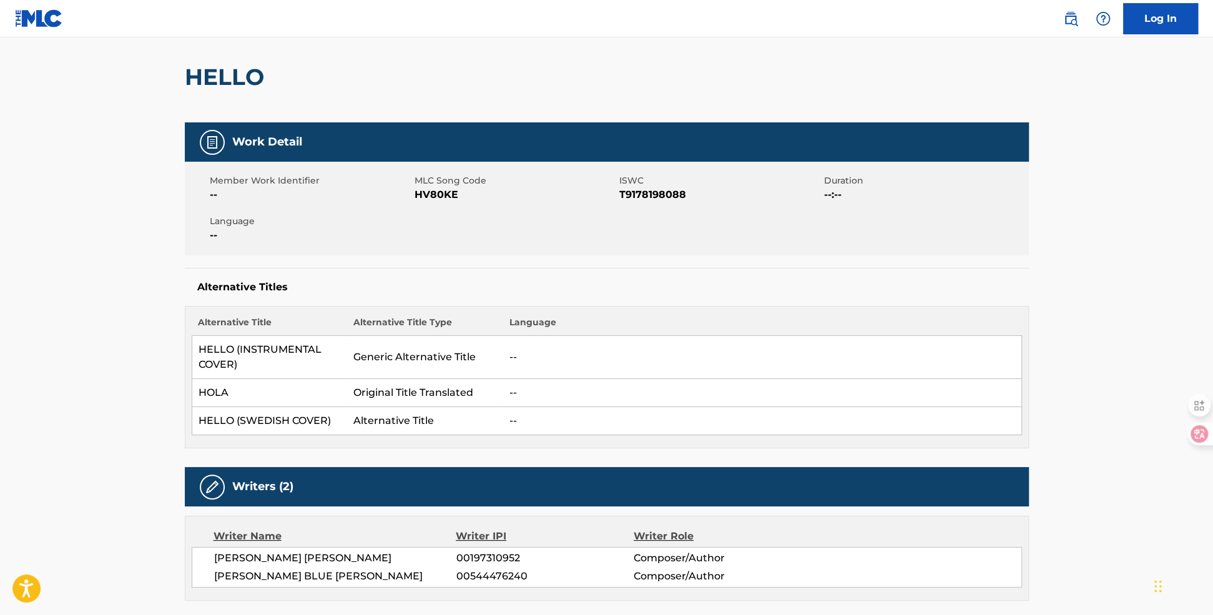
click at [36, 15] on img at bounding box center [39, 18] width 48 height 18
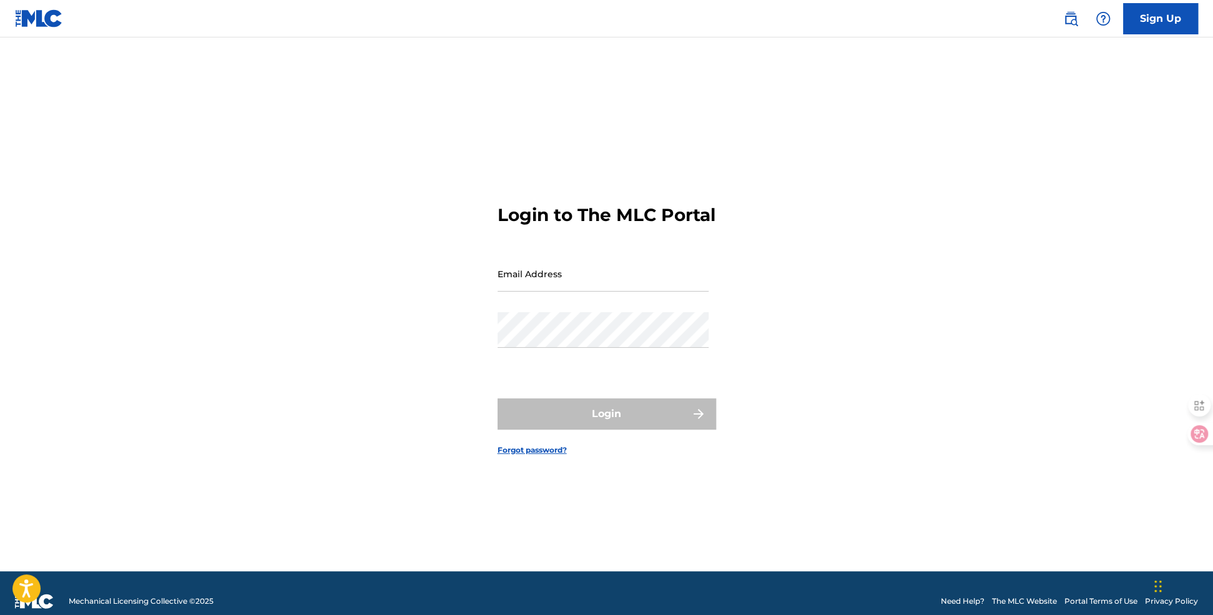
click at [41, 576] on img at bounding box center [34, 601] width 39 height 15
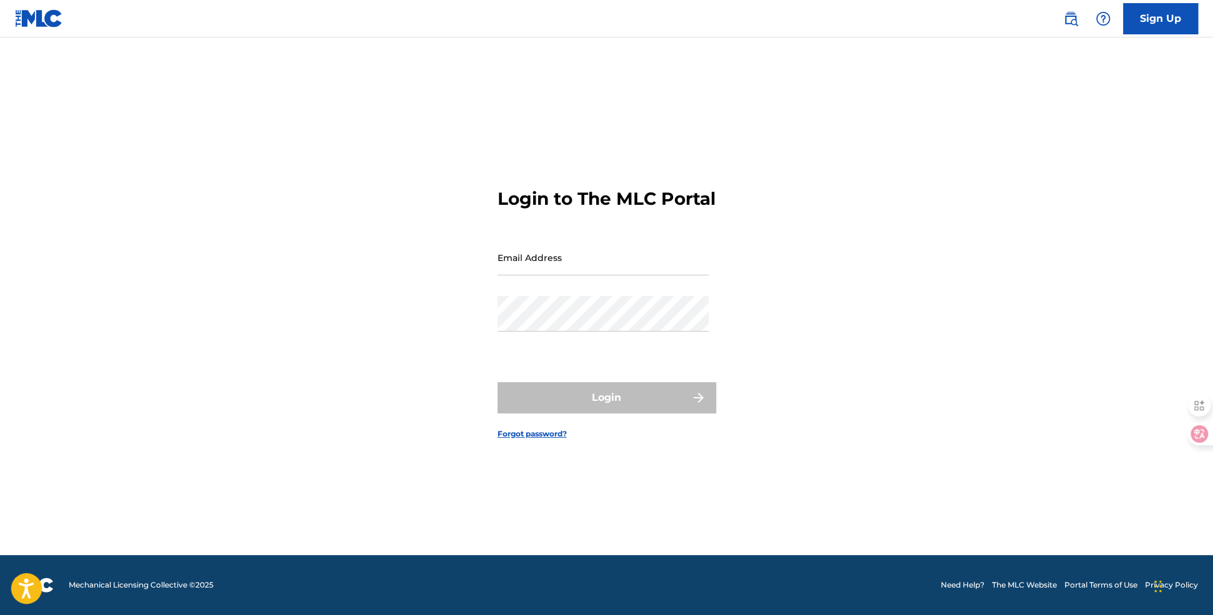
click at [30, 576] on icon "Open accessiBe: accessibility options, statement and help" at bounding box center [26, 591] width 15 height 16
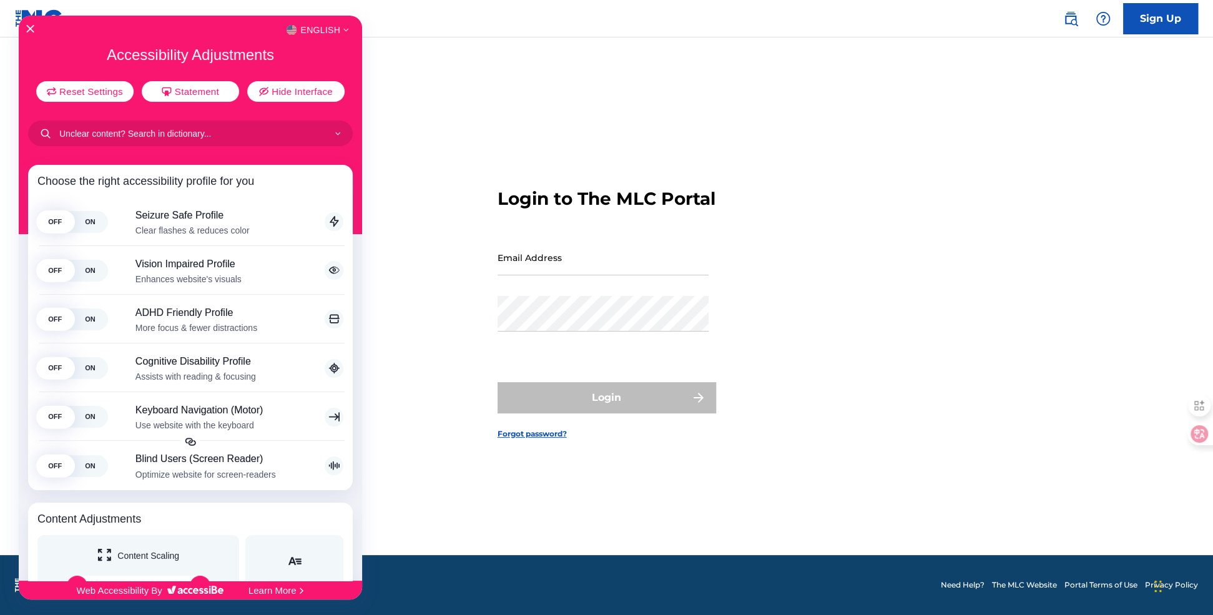
click at [397, 285] on div at bounding box center [606, 307] width 1213 height 615
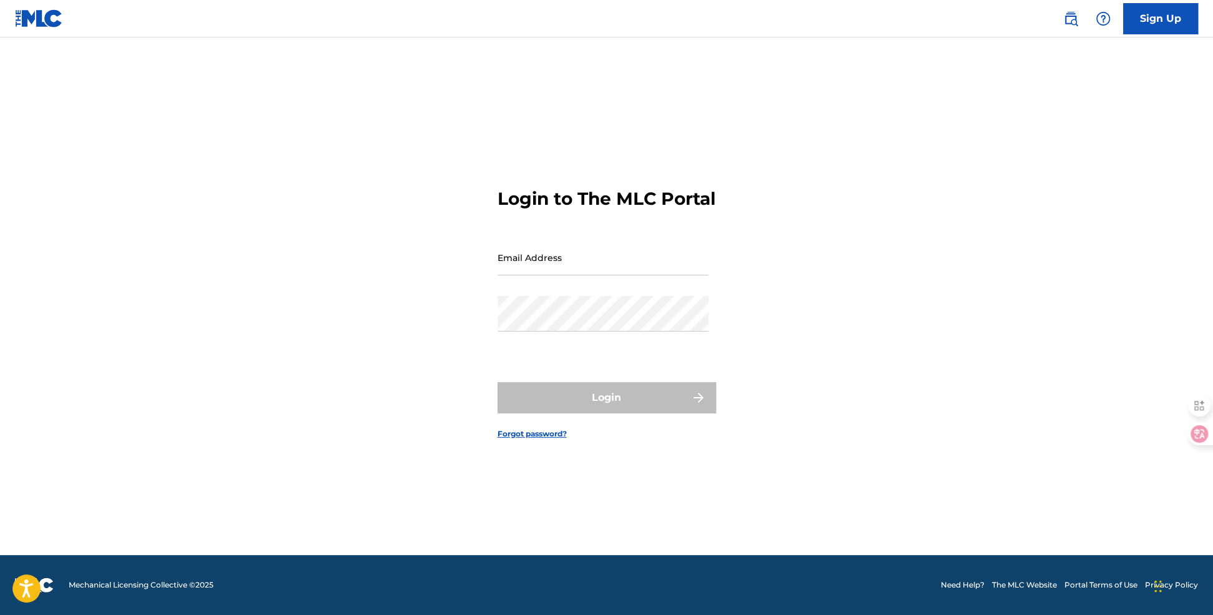
click at [1034, 576] on link "The MLC Website" at bounding box center [1024, 585] width 65 height 11
